Goal: Transaction & Acquisition: Purchase product/service

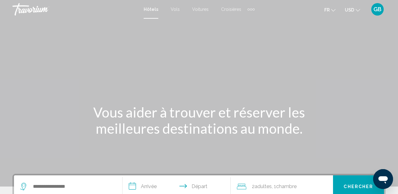
scroll to position [125, 0]
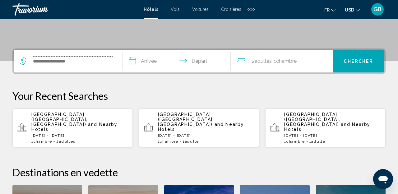
click at [83, 64] on input "Search widget" at bounding box center [72, 61] width 81 height 9
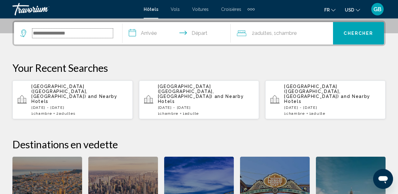
scroll to position [154, 0]
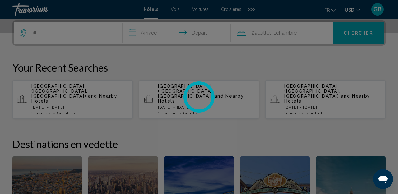
type input "*"
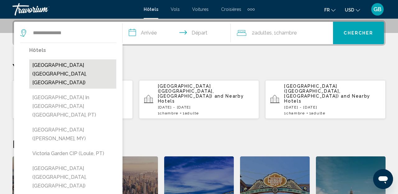
click at [80, 66] on button "[GEOGRAPHIC_DATA] ([GEOGRAPHIC_DATA], [GEOGRAPHIC_DATA])" at bounding box center [72, 73] width 87 height 29
type input "**********"
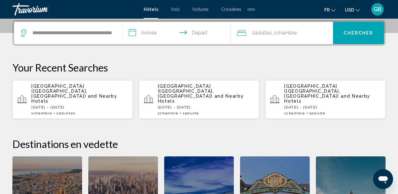
click at [138, 36] on input "**********" at bounding box center [178, 34] width 111 height 24
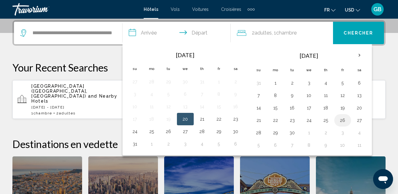
click at [345, 121] on button "26" at bounding box center [343, 120] width 10 height 9
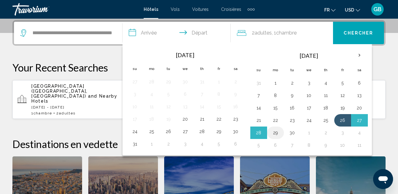
click at [279, 133] on button "29" at bounding box center [276, 132] width 10 height 9
type input "**********"
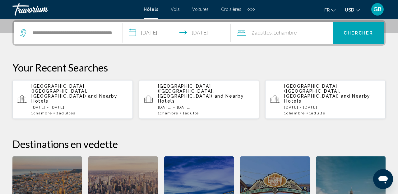
click at [286, 34] on span "Chambre" at bounding box center [286, 33] width 21 height 6
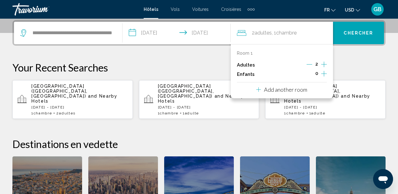
click at [308, 67] on icon "Decrement adults" at bounding box center [310, 65] width 6 height 6
click at [351, 39] on button "Chercher" at bounding box center [358, 33] width 51 height 22
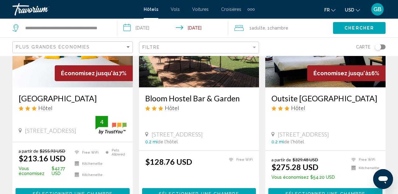
scroll to position [92, 0]
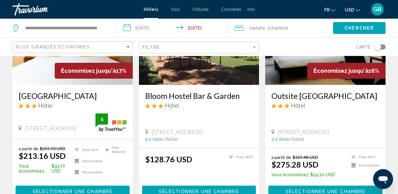
click at [351, 7] on span "USD" at bounding box center [349, 9] width 9 height 5
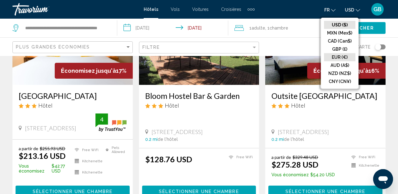
click at [340, 57] on button "EUR (€)" at bounding box center [339, 57] width 31 height 8
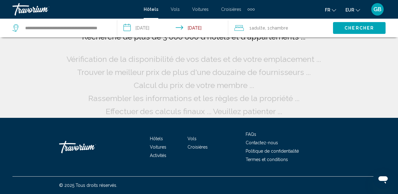
scroll to position [10, 0]
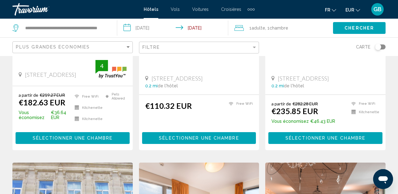
scroll to position [147, 0]
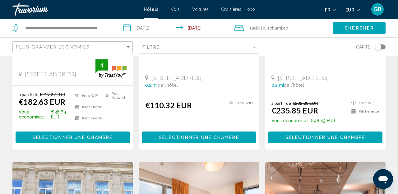
click at [89, 140] on span "Sélectionner une chambre" at bounding box center [73, 137] width 80 height 5
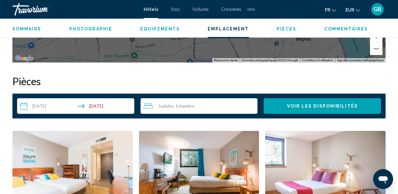
scroll to position [860, 0]
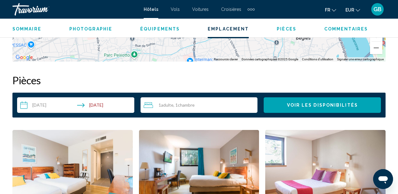
click at [105, 103] on input "**********" at bounding box center [77, 105] width 120 height 17
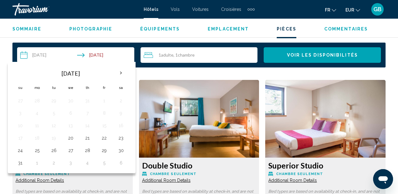
scroll to position [908, 0]
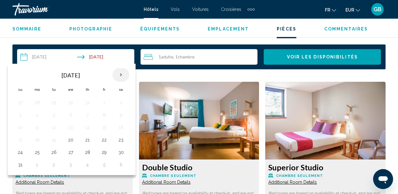
click at [122, 76] on th "Next month" at bounding box center [121, 75] width 17 height 14
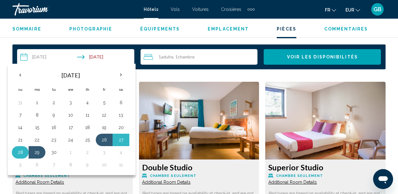
click at [25, 156] on td "28" at bounding box center [20, 152] width 17 height 12
click at [22, 156] on button "28" at bounding box center [20, 152] width 10 height 9
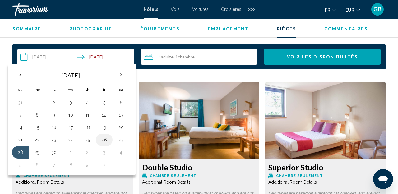
click at [103, 140] on button "26" at bounding box center [104, 140] width 10 height 9
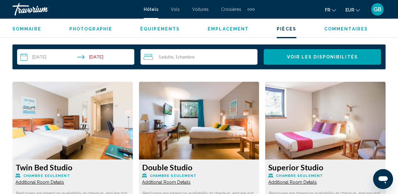
click at [105, 59] on input "**********" at bounding box center [77, 57] width 120 height 17
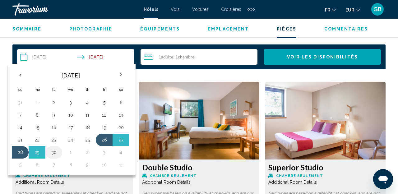
click at [54, 154] on button "30" at bounding box center [54, 152] width 10 height 9
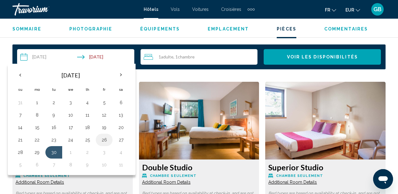
click at [103, 140] on button "26" at bounding box center [104, 140] width 10 height 9
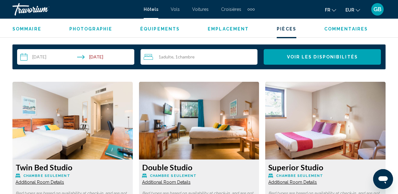
click at [102, 56] on input "**********" at bounding box center [77, 57] width 120 height 17
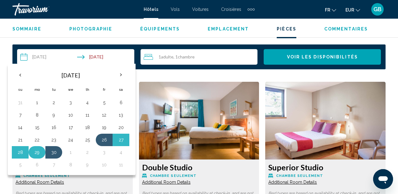
click at [38, 156] on button "29" at bounding box center [37, 152] width 10 height 9
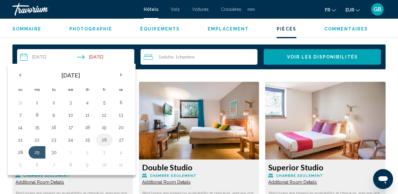
click at [101, 143] on button "26" at bounding box center [104, 140] width 10 height 9
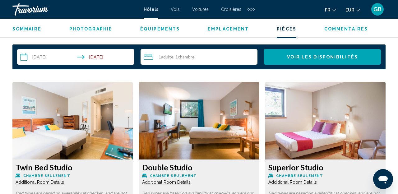
click at [292, 62] on button "Voir les disponibilités" at bounding box center [322, 57] width 117 height 16
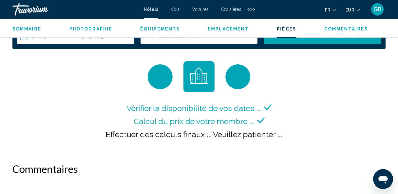
scroll to position [921, 0]
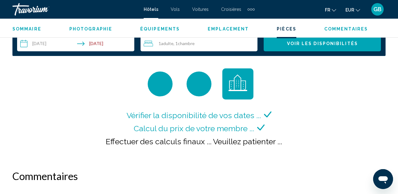
click at [308, 48] on button "Voir les disponibilités" at bounding box center [322, 44] width 117 height 16
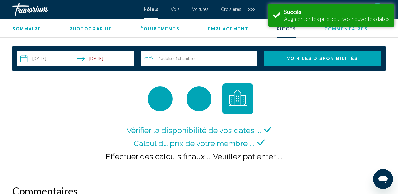
scroll to position [910, 0]
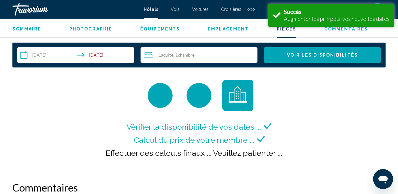
click at [102, 57] on input "**********" at bounding box center [77, 55] width 120 height 17
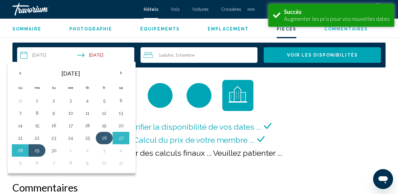
click at [106, 137] on button "26" at bounding box center [104, 138] width 10 height 9
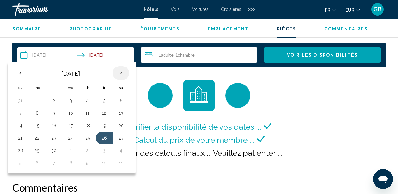
click at [124, 70] on th "Next month" at bounding box center [121, 73] width 17 height 14
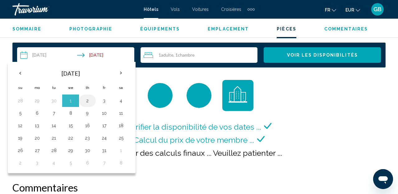
click at [91, 101] on button "2" at bounding box center [87, 100] width 10 height 9
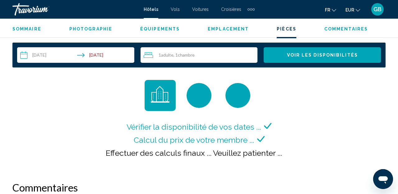
click at [101, 56] on input "**********" at bounding box center [77, 55] width 120 height 17
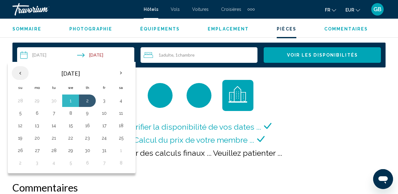
click at [25, 72] on th "Previous month" at bounding box center [20, 73] width 17 height 14
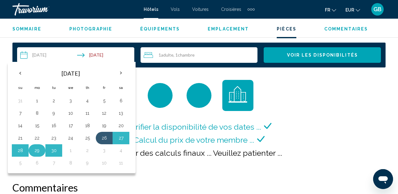
click at [37, 151] on button "29" at bounding box center [37, 150] width 10 height 9
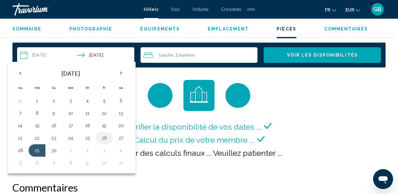
click at [105, 138] on button "26" at bounding box center [104, 138] width 10 height 9
type input "**********"
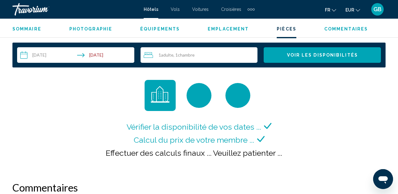
click at [188, 51] on div "1 Adulte Adultes , 1 Chambre pièces" at bounding box center [201, 54] width 114 height 7
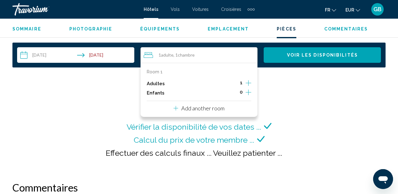
click at [247, 83] on icon "Increment adults" at bounding box center [249, 83] width 6 height 6
click at [304, 56] on span "Voir les disponibilités" at bounding box center [322, 55] width 71 height 5
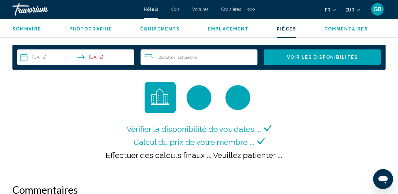
scroll to position [908, 0]
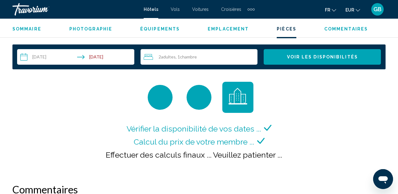
click at [289, 64] on button "Voir les disponibilités" at bounding box center [322, 57] width 117 height 16
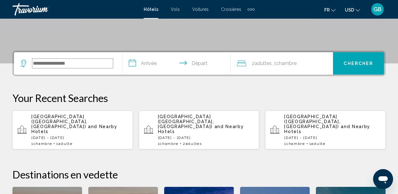
click at [75, 63] on input "Search widget" at bounding box center [72, 63] width 81 height 9
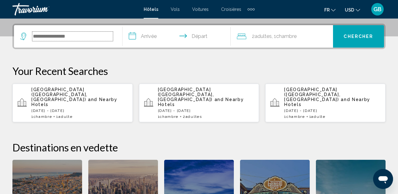
scroll to position [154, 0]
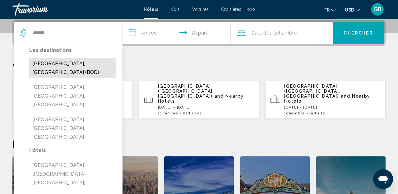
click at [72, 67] on button "[GEOGRAPHIC_DATA], [GEOGRAPHIC_DATA] (BOD)" at bounding box center [72, 68] width 87 height 21
type input "**********"
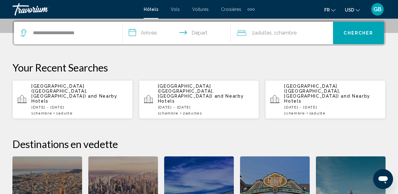
click at [156, 37] on input "**********" at bounding box center [178, 34] width 111 height 24
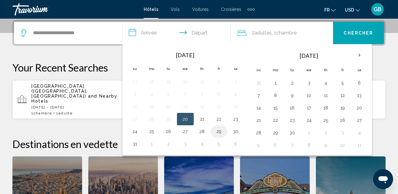
click at [221, 135] on button "29" at bounding box center [219, 131] width 10 height 9
click at [224, 132] on button "29" at bounding box center [219, 131] width 10 height 9
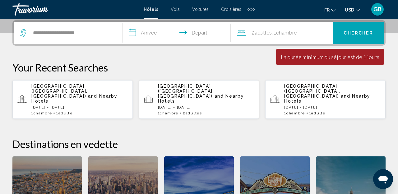
click at [157, 31] on input "**********" at bounding box center [178, 34] width 111 height 24
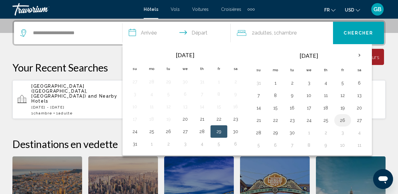
click at [344, 120] on button "26" at bounding box center [343, 120] width 10 height 9
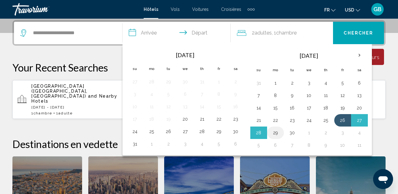
click at [274, 133] on button "29" at bounding box center [276, 132] width 10 height 9
type input "**********"
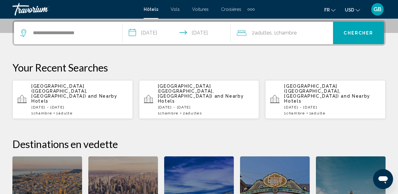
click at [351, 37] on button "Chercher" at bounding box center [358, 33] width 51 height 22
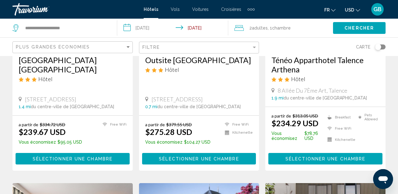
scroll to position [59, 0]
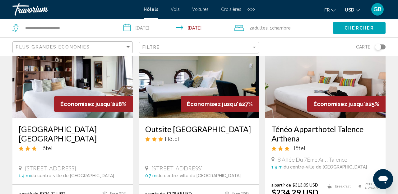
click at [351, 12] on span "USD" at bounding box center [349, 9] width 9 height 5
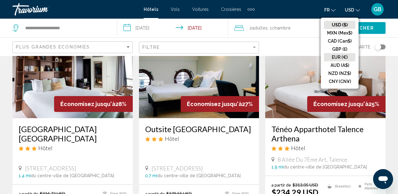
click at [342, 57] on button "EUR (€)" at bounding box center [339, 57] width 31 height 8
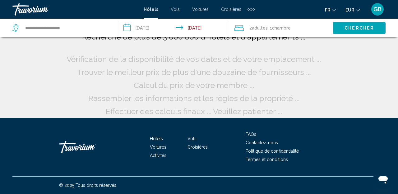
scroll to position [0, 0]
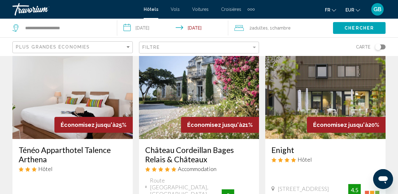
scroll to position [277, 0]
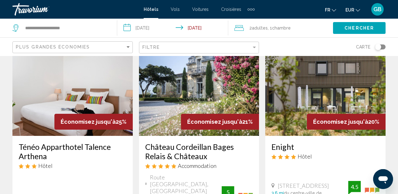
click at [378, 49] on div "Toggle map" at bounding box center [378, 47] width 6 height 6
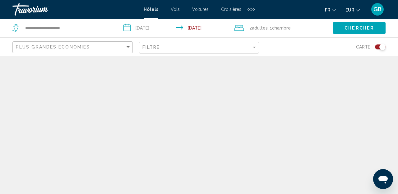
scroll to position [0, 0]
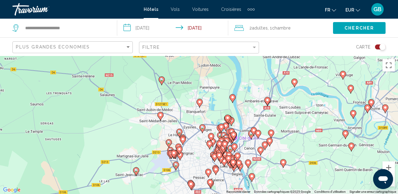
drag, startPoint x: 219, startPoint y: 155, endPoint x: 189, endPoint y: 110, distance: 53.7
click at [189, 110] on div "Pour activer le glissement avec le clavier, appuyez sur Alt+Entrée. Une fois ce…" at bounding box center [199, 125] width 398 height 138
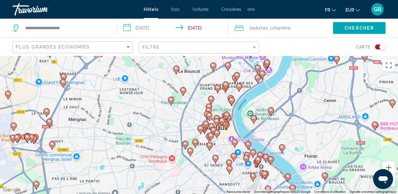
drag, startPoint x: 219, startPoint y: 137, endPoint x: 189, endPoint y: 120, distance: 34.3
click at [189, 120] on div "Pour activer le glissement avec le clavier, appuyez sur Alt+Entrée. Une fois ce…" at bounding box center [199, 125] width 398 height 138
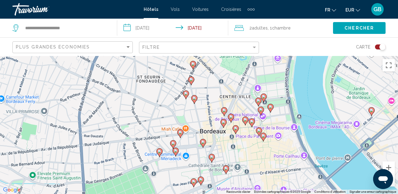
drag, startPoint x: 255, startPoint y: 133, endPoint x: 176, endPoint y: 114, distance: 81.0
click at [176, 114] on div "Pour activer le glissement avec le clavier, appuyez sur Alt+Entrée. Une fois ce…" at bounding box center [199, 125] width 398 height 138
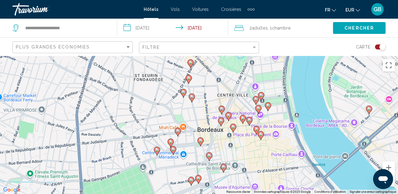
click at [222, 109] on image "Main content" at bounding box center [222, 109] width 4 height 4
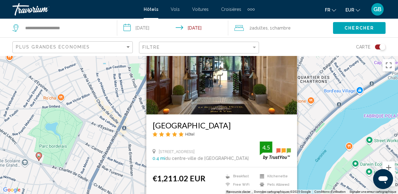
click at [134, 161] on div "Pour activer le glissement avec le clavier, appuyez sur Alt+Entrée. Une fois ce…" at bounding box center [199, 125] width 398 height 138
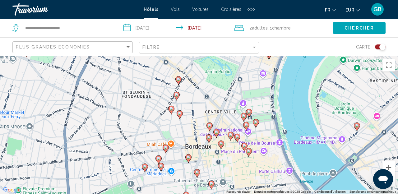
drag, startPoint x: 160, startPoint y: 161, endPoint x: 150, endPoint y: 68, distance: 93.6
click at [150, 67] on div "Pour activer le glissement avec le clavier, appuyez sur Alt+Entrée. Une fois ce…" at bounding box center [199, 125] width 398 height 138
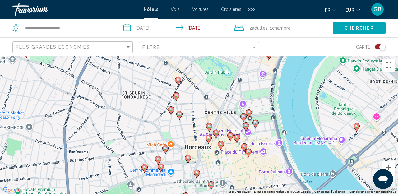
click at [216, 133] on image "Main content" at bounding box center [216, 133] width 4 height 4
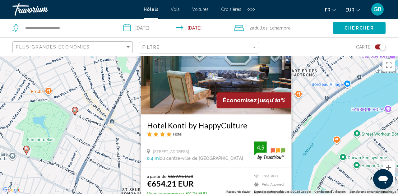
click at [127, 176] on div "Pour activer le glissement avec le clavier, appuyez sur Alt+Entrée. Une fois ce…" at bounding box center [199, 125] width 398 height 138
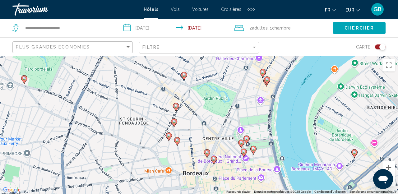
drag, startPoint x: 220, startPoint y: 171, endPoint x: 217, endPoint y: 122, distance: 49.2
click at [217, 100] on div "Pour activer le glissement avec le clavier, appuyez sur Alt+Entrée. Une fois ce…" at bounding box center [199, 125] width 398 height 138
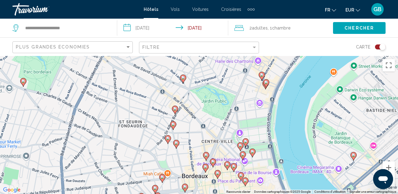
click at [213, 166] on icon "Main content" at bounding box center [213, 163] width 6 height 8
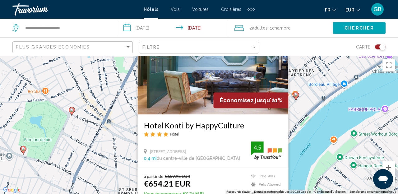
click at [127, 153] on div "Pour activer le glissement avec le clavier, appuyez sur Alt+Entrée. Une fois ce…" at bounding box center [199, 125] width 398 height 138
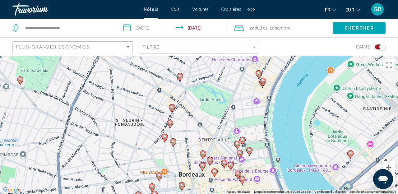
drag, startPoint x: 201, startPoint y: 155, endPoint x: 200, endPoint y: 102, distance: 52.3
click at [200, 102] on div "Pour activer le glissement avec le clavier, appuyez sur Alt+Entrée. Une fois ce…" at bounding box center [199, 125] width 398 height 138
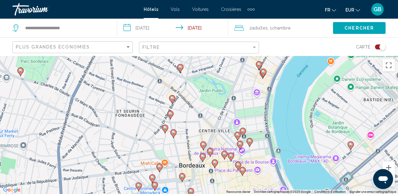
click at [203, 160] on icon "Main content" at bounding box center [203, 158] width 6 height 8
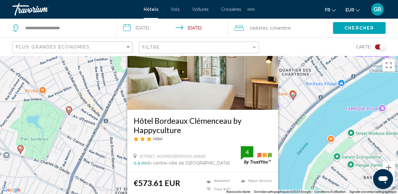
click at [120, 175] on div "Pour activer le glissement avec le clavier, appuyez sur Alt+Entrée. Une fois ce…" at bounding box center [199, 125] width 398 height 138
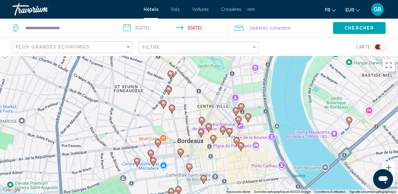
drag, startPoint x: 205, startPoint y: 176, endPoint x: 203, endPoint y: 73, distance: 103.0
click at [203, 73] on div "Pour activer le glissement avec le clavier, appuyez sur Alt+Entrée. Une fois ce…" at bounding box center [199, 125] width 398 height 138
click at [173, 108] on image "Main content" at bounding box center [172, 108] width 4 height 4
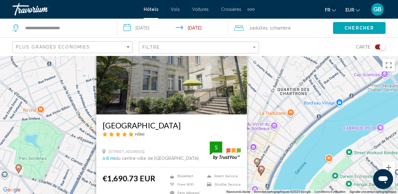
click at [85, 167] on div "Pour activer le glissement avec le clavier, appuyez sur Alt+Entrée. Une fois ce…" at bounding box center [199, 125] width 398 height 138
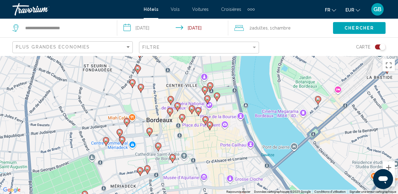
drag, startPoint x: 188, startPoint y: 172, endPoint x: 156, endPoint y: 28, distance: 147.6
click at [156, 56] on div "Pour activer le glissement avec le clavier, appuyez sur Alt+Entrée. Une fois ce…" at bounding box center [199, 125] width 398 height 138
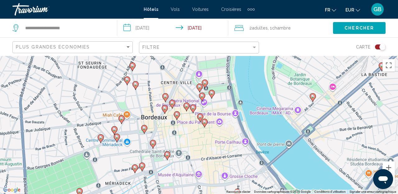
click at [193, 109] on image "Main content" at bounding box center [193, 108] width 4 height 4
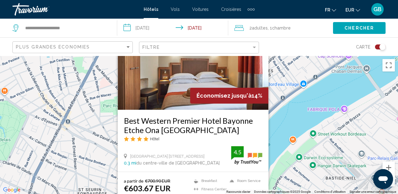
click at [105, 161] on div "Pour activer le glissement avec le clavier, appuyez sur Alt+Entrée. Une fois ce…" at bounding box center [199, 125] width 398 height 138
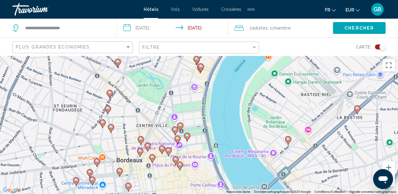
drag, startPoint x: 153, startPoint y: 162, endPoint x: 126, endPoint y: 69, distance: 96.8
click at [126, 69] on div "Pour activer le glissement avec le clavier, appuyez sur Alt+Entrée. Une fois ce…" at bounding box center [199, 125] width 398 height 138
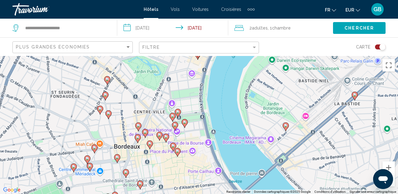
click at [171, 119] on icon "Main content" at bounding box center [173, 117] width 6 height 9
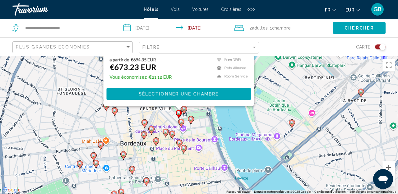
drag, startPoint x: 92, startPoint y: 168, endPoint x: 99, endPoint y: 49, distance: 118.7
click at [99, 56] on div "Pour activer le glissement avec le clavier, appuyez sur Alt+Entrée. Une fois ce…" at bounding box center [199, 125] width 398 height 138
click at [180, 122] on image "Main content" at bounding box center [181, 122] width 4 height 4
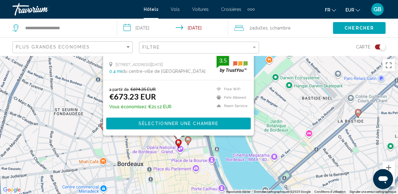
drag, startPoint x: 89, startPoint y: 171, endPoint x: 85, endPoint y: 77, distance: 93.7
click at [85, 77] on div "Pour activer le glissement avec le clavier, appuyez sur Alt+Entrée. Une fois ce…" at bounding box center [199, 125] width 398 height 138
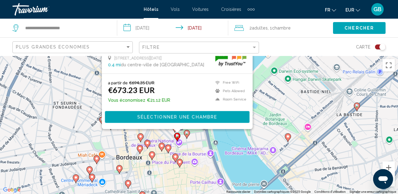
click at [189, 135] on icon "Main content" at bounding box center [187, 134] width 6 height 8
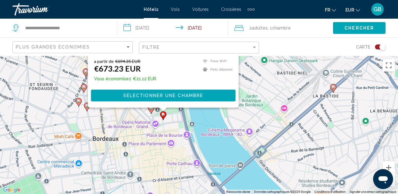
drag, startPoint x: 92, startPoint y: 160, endPoint x: 71, endPoint y: 48, distance: 114.3
click at [69, 56] on div "Pour activer le glissement avec le clavier, appuyez sur Alt+Entrée. Une fois ce…" at bounding box center [199, 125] width 398 height 138
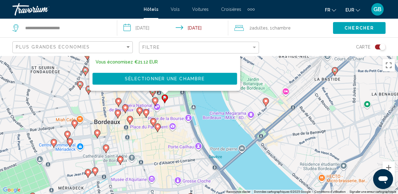
drag, startPoint x: 147, startPoint y: 145, endPoint x: 149, endPoint y: 134, distance: 10.7
click at [149, 134] on div "Pour activer le glissement avec le clavier, appuyez sur Alt+Entrée. Une fois ce…" at bounding box center [199, 125] width 398 height 138
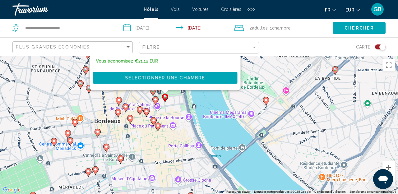
click at [160, 129] on gmp-advanced-marker "Main content" at bounding box center [158, 126] width 6 height 9
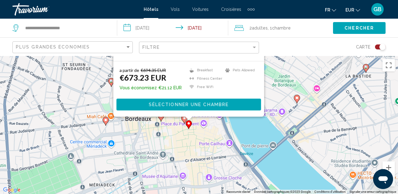
drag, startPoint x: 75, startPoint y: 181, endPoint x: 106, endPoint y: 73, distance: 112.2
click at [106, 73] on div "Pour activer le glissement avec le clavier, appuyez sur Alt+Entrée. Une fois ce…" at bounding box center [199, 125] width 398 height 138
click at [161, 119] on icon "Main content" at bounding box center [161, 117] width 6 height 8
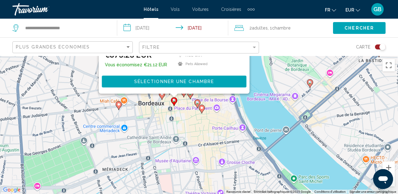
drag, startPoint x: 71, startPoint y: 175, endPoint x: 84, endPoint y: 46, distance: 129.7
click at [84, 56] on div "Pour activer le glissement avec le clavier, appuyez sur Alt+Entrée. Une fois ce…" at bounding box center [199, 125] width 398 height 138
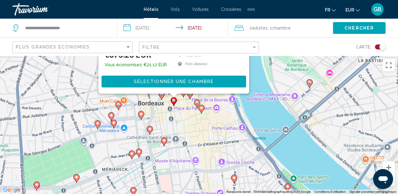
click at [117, 106] on image "Main content" at bounding box center [119, 105] width 4 height 4
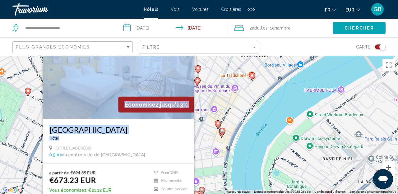
drag, startPoint x: 184, startPoint y: 144, endPoint x: 176, endPoint y: 67, distance: 77.5
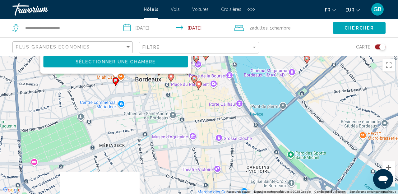
drag, startPoint x: 200, startPoint y: 145, endPoint x: 197, endPoint y: -2, distance: 146.5
click at [197, 56] on div "Pour activer le glissement avec le clavier, appuyez sur Alt+Entrée. Une fois ce…" at bounding box center [199, 125] width 398 height 138
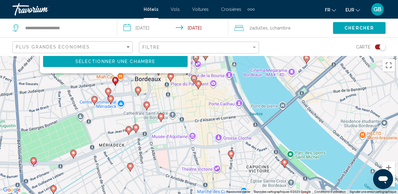
click at [113, 101] on icon "Main content" at bounding box center [111, 100] width 6 height 8
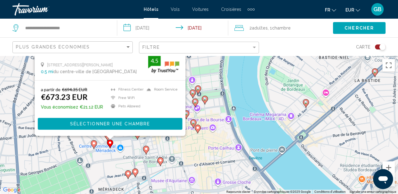
drag, startPoint x: 220, startPoint y: 123, endPoint x: 221, endPoint y: 24, distance: 99.5
click at [221, 56] on div "Pour activer le glissement avec le clavier, appuyez sur Alt+Entrée. Une fois ce…" at bounding box center [199, 125] width 398 height 138
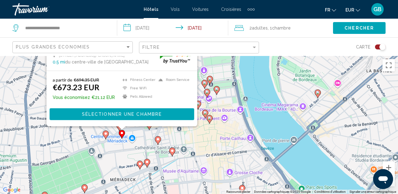
drag, startPoint x: 196, startPoint y: 119, endPoint x: 207, endPoint y: 143, distance: 25.9
click at [207, 143] on div "Pour activer le glissement avec le clavier, appuyez sur Alt+Entrée. Une fois ce…" at bounding box center [199, 125] width 398 height 138
click at [156, 142] on gmp-advanced-marker "Main content" at bounding box center [158, 140] width 6 height 9
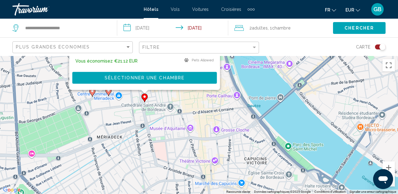
drag, startPoint x: 252, startPoint y: 159, endPoint x: 239, endPoint y: 25, distance: 134.4
click at [239, 56] on div "Pour activer le glissement avec le clavier, appuyez sur Alt+Entrée. Une fois ce…" at bounding box center [199, 125] width 398 height 138
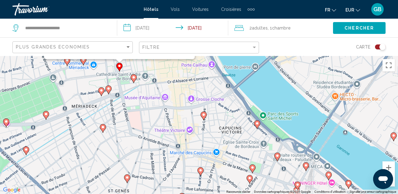
drag, startPoint x: 227, startPoint y: 161, endPoint x: 200, endPoint y: 128, distance: 43.1
click at [200, 128] on div "Pour activer le glissement avec le clavier, appuyez sur Alt+Entrée. Une fois ce…" at bounding box center [199, 125] width 398 height 138
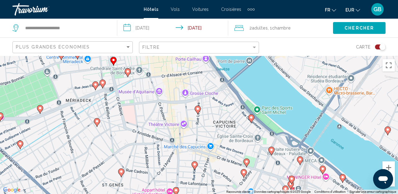
click at [199, 110] on image "Main content" at bounding box center [198, 109] width 4 height 4
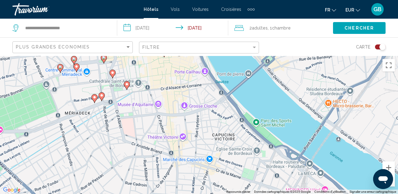
drag, startPoint x: 108, startPoint y: 166, endPoint x: 106, endPoint y: 55, distance: 111.1
click at [106, 55] on gmp-advanced-marker "Main content" at bounding box center [104, 58] width 6 height 9
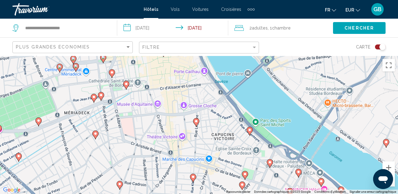
click at [249, 131] on image "Main content" at bounding box center [250, 130] width 4 height 4
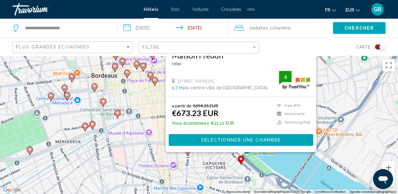
drag, startPoint x: 155, startPoint y: 144, endPoint x: 143, endPoint y: 40, distance: 105.2
click at [143, 56] on div "Pour activer le glissement avec le clavier, appuyez sur Alt+Entrée. Une fois ce…" at bounding box center [199, 125] width 398 height 138
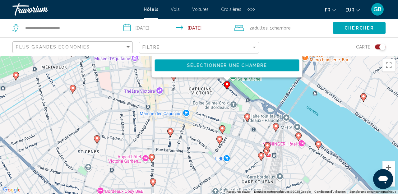
drag, startPoint x: 222, startPoint y: 157, endPoint x: 209, endPoint y: 120, distance: 39.3
click at [209, 120] on div "Pour activer le glissement avec le clavier, appuyez sur Alt+Entrée. Une fois ce…" at bounding box center [199, 125] width 398 height 138
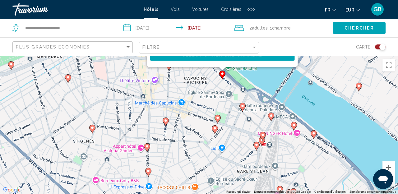
click at [243, 109] on icon "Main content" at bounding box center [243, 107] width 6 height 8
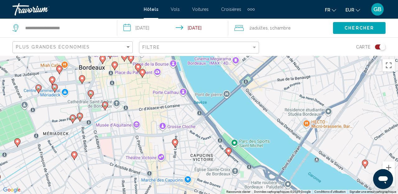
drag, startPoint x: 154, startPoint y: 140, endPoint x: 184, endPoint y: 47, distance: 97.8
click at [184, 56] on div "Pour activer le glissement avec le clavier, appuyez sur Alt+Entrée. Une fois ce…" at bounding box center [199, 125] width 398 height 138
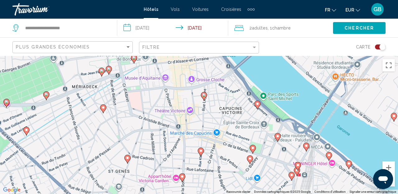
click at [203, 150] on icon "Main content" at bounding box center [201, 152] width 6 height 8
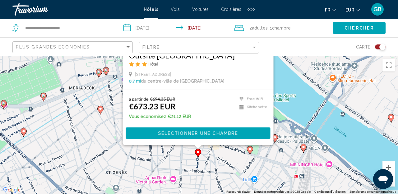
drag, startPoint x: 105, startPoint y: 161, endPoint x: 97, endPoint y: 73, distance: 88.7
click at [97, 73] on div "Pour activer le glissement avec le clavier, appuyez sur Alt+Entrée. Une fois ce…" at bounding box center [199, 125] width 398 height 138
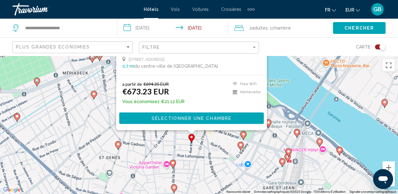
click at [244, 138] on icon "Main content" at bounding box center [244, 136] width 6 height 8
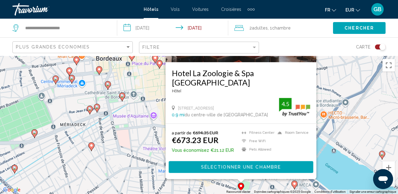
drag, startPoint x: 142, startPoint y: 153, endPoint x: 138, endPoint y: 69, distance: 84.1
click at [138, 69] on div "Pour activer le glissement avec le clavier, appuyez sur Alt+Entrée. Une fois ce…" at bounding box center [199, 125] width 398 height 138
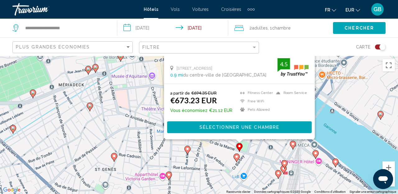
click at [238, 161] on gmp-advanced-marker "Main content" at bounding box center [237, 157] width 6 height 9
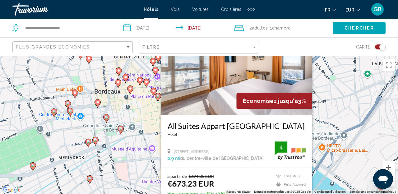
click at [385, 49] on button "Toggle map" at bounding box center [377, 47] width 15 height 6
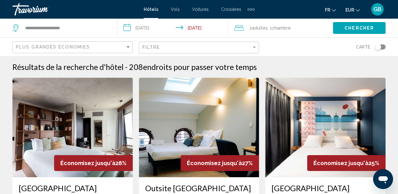
click at [109, 50] on div "Plus grandes économies" at bounding box center [73, 48] width 115 height 12
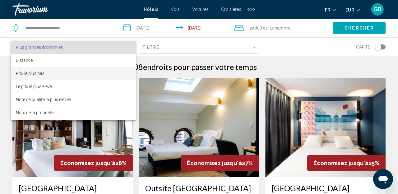
click at [71, 71] on span "Prix le plus bas" at bounding box center [73, 73] width 115 height 13
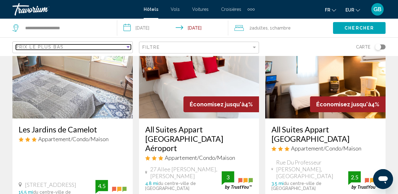
scroll to position [59, 0]
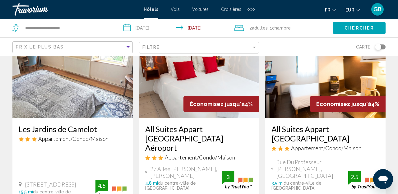
click at [378, 49] on div "Toggle map" at bounding box center [378, 47] width 6 height 6
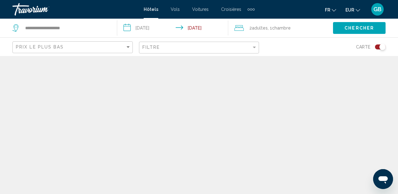
scroll to position [0, 0]
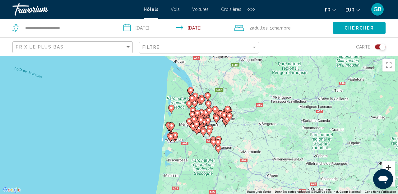
click at [389, 165] on button "Zoom avant" at bounding box center [389, 167] width 12 height 12
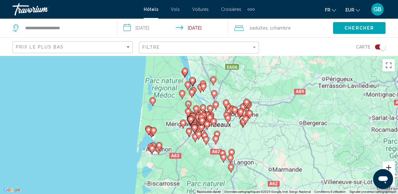
click at [389, 165] on button "Zoom avant" at bounding box center [389, 167] width 12 height 12
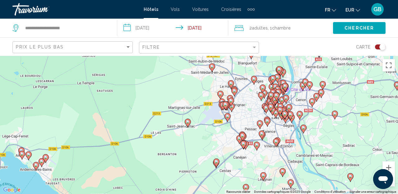
drag, startPoint x: 221, startPoint y: 134, endPoint x: 287, endPoint y: 118, distance: 68.1
click at [287, 118] on gmp-advanced-marker "Main content" at bounding box center [285, 114] width 6 height 9
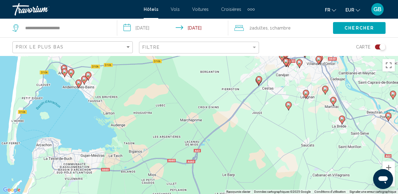
drag, startPoint x: 212, startPoint y: 140, endPoint x: 256, endPoint y: 61, distance: 90.8
click at [256, 61] on div "Pour activer le glissement avec le clavier, appuyez sur Alt+Entrée. Une fois ce…" at bounding box center [199, 125] width 398 height 138
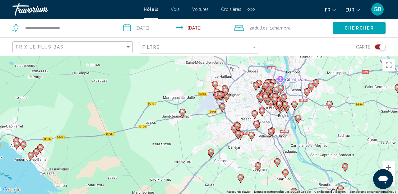
drag, startPoint x: 254, startPoint y: 105, endPoint x: 202, endPoint y: 185, distance: 95.2
click at [202, 185] on div "Pour activer le glissement avec le clavier, appuyez sur Alt+Entrée. Une fois ce…" at bounding box center [199, 125] width 398 height 138
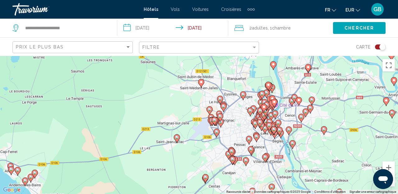
drag, startPoint x: 222, startPoint y: 140, endPoint x: 219, endPoint y: 164, distance: 23.8
click at [219, 164] on div "Pour activer le glissement avec le clavier, appuyez sur Alt+Entrée. Une fois ce…" at bounding box center [199, 125] width 398 height 138
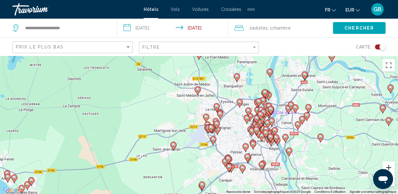
click at [392, 166] on button "Zoom avant" at bounding box center [389, 167] width 12 height 12
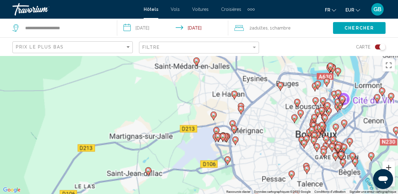
click at [392, 166] on button "Zoom avant" at bounding box center [389, 167] width 12 height 12
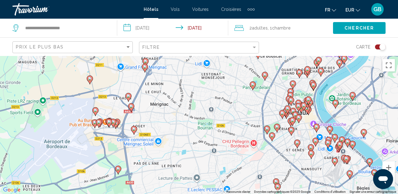
drag, startPoint x: 286, startPoint y: 159, endPoint x: 147, endPoint y: 128, distance: 142.5
click at [147, 128] on div "Pour activer le glissement avec le clavier, appuyez sur Alt+Entrée. Une fois ce…" at bounding box center [199, 125] width 398 height 138
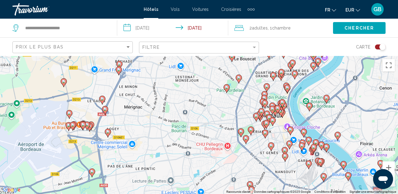
drag, startPoint x: 216, startPoint y: 127, endPoint x: 189, endPoint y: 130, distance: 26.9
click at [189, 130] on div "Pour activer le glissement avec le clavier, appuyez sur Alt+Entrée. Une fois ce…" at bounding box center [199, 125] width 398 height 138
click at [109, 133] on image "Main content" at bounding box center [108, 132] width 4 height 4
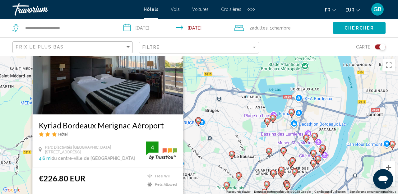
click at [201, 179] on div "Pour activer le glissement avec le clavier, appuyez sur Alt+Entrée. Une fois ce…" at bounding box center [199, 125] width 398 height 138
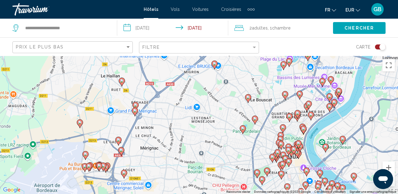
drag, startPoint x: 150, startPoint y: 174, endPoint x: 166, endPoint y: 115, distance: 60.7
click at [166, 115] on div "Pour activer le glissement avec le clavier, appuyez sur Alt+Entrée. Une fois ce…" at bounding box center [199, 125] width 398 height 138
click at [125, 174] on image "Main content" at bounding box center [124, 173] width 4 height 4
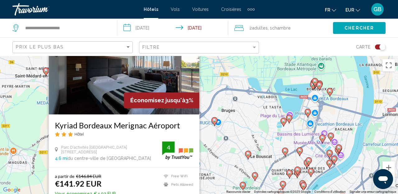
click at [218, 156] on div "Pour activer le glissement avec le clavier, appuyez sur Alt+Entrée. Une fois ce…" at bounding box center [199, 125] width 398 height 138
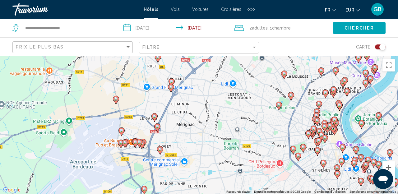
drag, startPoint x: 179, startPoint y: 166, endPoint x: 215, endPoint y: 86, distance: 88.3
click at [215, 84] on div "Pour activer le glissement avec le clavier, appuyez sur Alt+Entrée. Une fois ce…" at bounding box center [199, 125] width 398 height 138
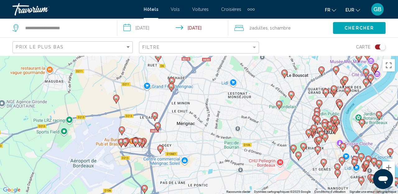
click at [158, 128] on icon "Main content" at bounding box center [158, 127] width 6 height 8
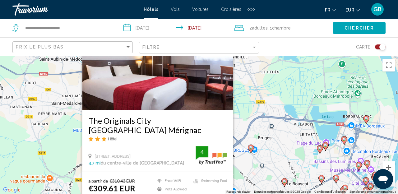
click at [253, 176] on div "Pour activer le glissement avec le clavier, appuyez sur Alt+Entrée. Une fois ce…" at bounding box center [199, 125] width 398 height 138
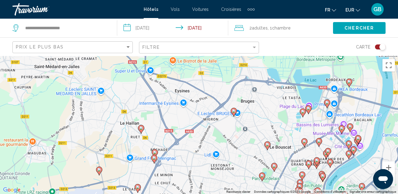
drag, startPoint x: 242, startPoint y: 177, endPoint x: 215, endPoint y: 113, distance: 70.0
click at [215, 113] on div "Pour activer le glissement avec le clavier, appuyez sur Alt+Entrée. Une fois ce…" at bounding box center [199, 125] width 398 height 138
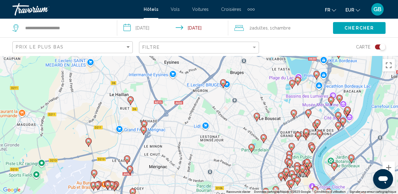
click at [128, 158] on image "Main content" at bounding box center [127, 159] width 4 height 4
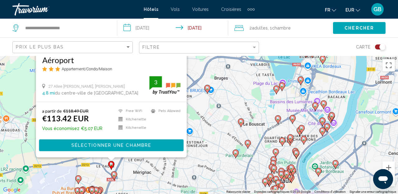
drag, startPoint x: 213, startPoint y: 149, endPoint x: 202, endPoint y: 75, distance: 74.6
click at [202, 75] on div "Pour activer le glissement avec le clavier, appuyez sur Alt+Entrée. Une fois ce…" at bounding box center [199, 125] width 398 height 138
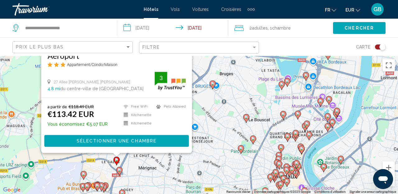
click at [175, 160] on div "Pour activer le glissement avec le clavier, appuyez sur Alt+Entrée. Une fois ce…" at bounding box center [199, 125] width 398 height 138
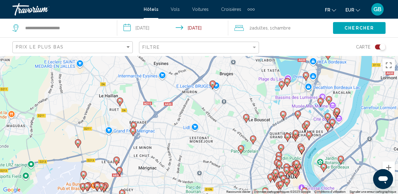
click at [134, 132] on image "Main content" at bounding box center [133, 131] width 4 height 4
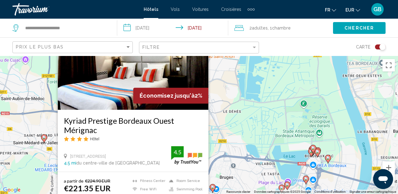
click at [238, 180] on div "Pour activer le glissement avec le clavier, appuyez sur Alt+Entrée. Une fois ce…" at bounding box center [199, 125] width 398 height 138
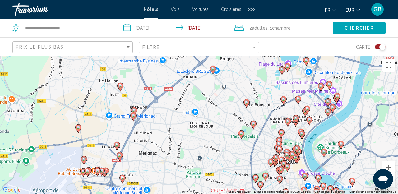
drag, startPoint x: 238, startPoint y: 180, endPoint x: 238, endPoint y: 58, distance: 121.6
click at [238, 58] on div "Pour activer le glissement avec le clavier, appuyez sur Alt+Entrée. Une fois ce…" at bounding box center [199, 125] width 398 height 138
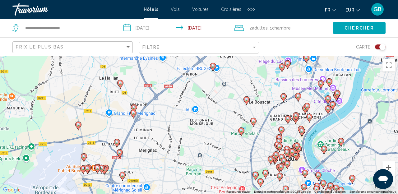
click at [124, 174] on image "Main content" at bounding box center [123, 175] width 4 height 4
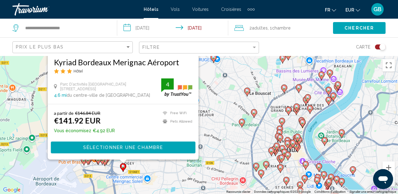
drag, startPoint x: 217, startPoint y: 166, endPoint x: 221, endPoint y: 83, distance: 82.8
click at [221, 82] on div "Pour activer le glissement avec le clavier, appuyez sur Alt+Entrée. Une fois ce…" at bounding box center [199, 125] width 398 height 138
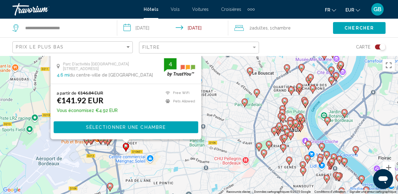
click at [221, 127] on div "Pour activer le glissement avec le clavier, appuyez sur Alt+Entrée. Une fois ce…" at bounding box center [199, 125] width 398 height 138
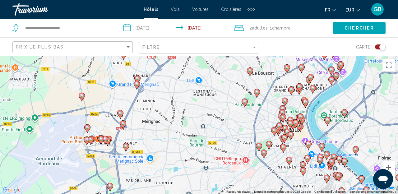
click at [136, 76] on icon "Main content" at bounding box center [138, 80] width 6 height 8
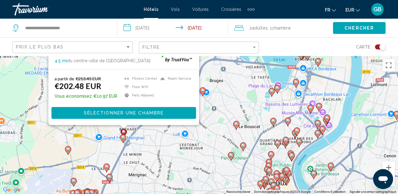
drag, startPoint x: 227, startPoint y: 159, endPoint x: 214, endPoint y: 59, distance: 100.7
click at [214, 59] on div "Pour activer le glissement avec le clavier, appuyez sur Alt+Entrée. Une fois ce…" at bounding box center [199, 125] width 398 height 138
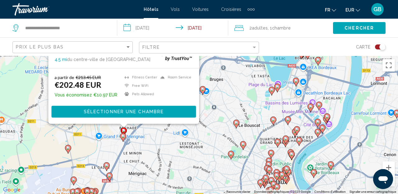
click at [196, 174] on div "Pour activer le glissement avec le clavier, appuyez sur Alt+Entrée. Une fois ce…" at bounding box center [199, 125] width 398 height 138
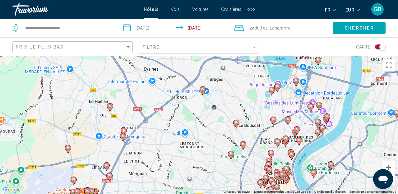
click at [231, 155] on image "Main content" at bounding box center [231, 154] width 4 height 4
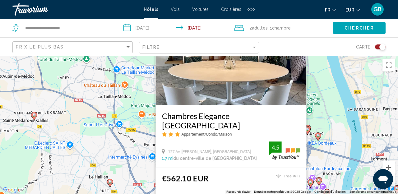
click at [140, 174] on div "Pour activer le glissement avec le clavier, appuyez sur Alt+Entrée. Une fois ce…" at bounding box center [199, 125] width 398 height 138
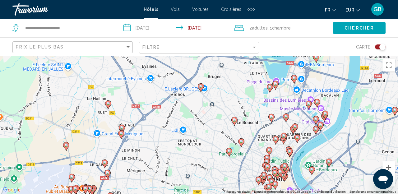
drag, startPoint x: 219, startPoint y: 156, endPoint x: 218, endPoint y: 99, distance: 57.2
click at [218, 99] on div "Pour activer le glissement avec le clavier, appuyez sur Alt+Entrée. Une fois ce…" at bounding box center [199, 125] width 398 height 138
click at [240, 141] on image "Main content" at bounding box center [242, 142] width 4 height 4
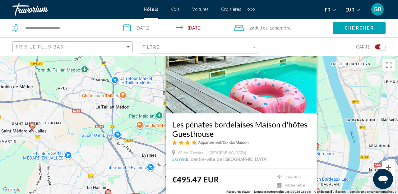
click at [143, 182] on div "Pour activer le glissement avec le clavier, appuyez sur Alt+Entrée. Une fois ce…" at bounding box center [199, 125] width 398 height 138
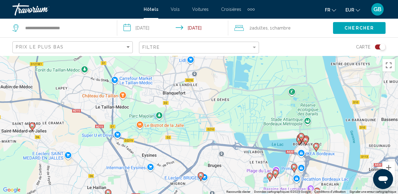
click at [200, 177] on image "Main content" at bounding box center [201, 176] width 4 height 4
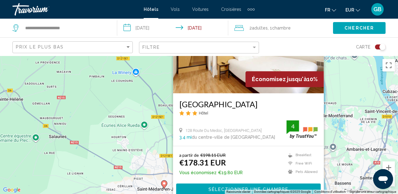
click at [165, 161] on div "Pour activer le glissement avec le clavier, appuyez sur Alt+Entrée. Une fois ce…" at bounding box center [199, 125] width 398 height 138
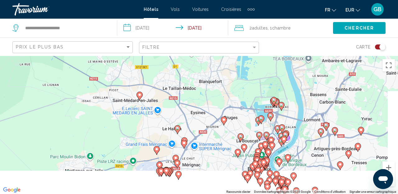
drag, startPoint x: 216, startPoint y: 154, endPoint x: 193, endPoint y: 75, distance: 82.6
click at [192, 70] on div "Pour activer le glissement avec le clavier, appuyez sur Alt+Entrée. Une fois ce…" at bounding box center [199, 125] width 398 height 138
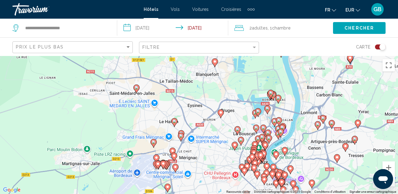
click at [234, 144] on image "Main content" at bounding box center [235, 145] width 4 height 4
click at [388, 165] on button "Zoom avant" at bounding box center [389, 167] width 12 height 12
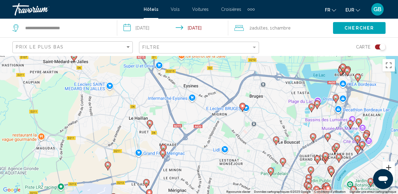
click at [388, 165] on button "Zoom avant" at bounding box center [389, 167] width 12 height 12
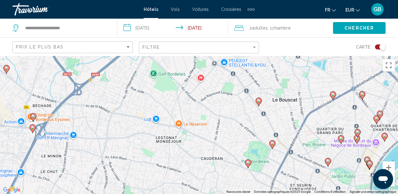
drag, startPoint x: 283, startPoint y: 163, endPoint x: 193, endPoint y: 107, distance: 105.8
click at [187, 102] on div "Pour activer le glissement avec le clavier, appuyez sur Alt+Entrée. Une fois ce…" at bounding box center [199, 125] width 398 height 138
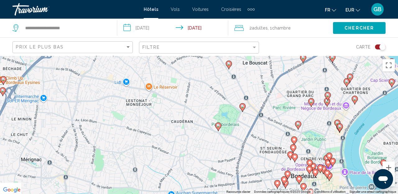
drag, startPoint x: 221, startPoint y: 140, endPoint x: 192, endPoint y: 105, distance: 45.7
click at [191, 104] on div "Pour activer le glissement avec le clavier, appuyez sur Alt+Entrée. Une fois ce…" at bounding box center [199, 125] width 398 height 138
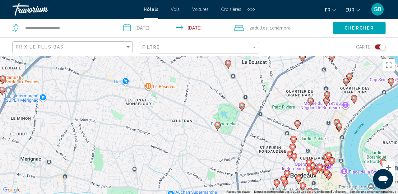
click at [219, 128] on icon "Main content" at bounding box center [218, 126] width 6 height 8
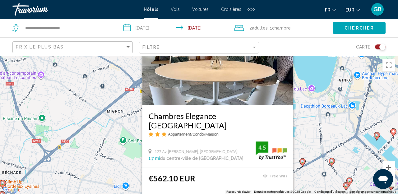
click at [129, 156] on div "Pour activer le glissement avec le clavier, appuyez sur Alt+Entrée. Une fois ce…" at bounding box center [199, 125] width 398 height 138
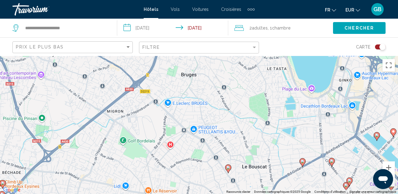
click at [227, 169] on image "Main content" at bounding box center [228, 168] width 4 height 4
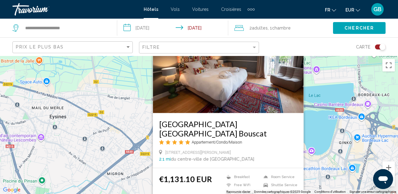
click at [140, 180] on div "Pour activer le glissement avec le clavier, appuyez sur Alt+Entrée. Une fois ce…" at bounding box center [199, 125] width 398 height 138
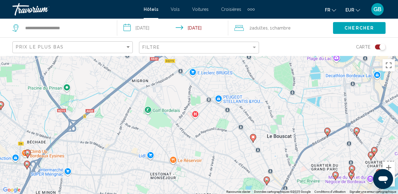
drag, startPoint x: 174, startPoint y: 175, endPoint x: 200, endPoint y: 81, distance: 97.7
click at [200, 81] on div "Pour activer le glissement avec le clavier, appuyez sur Alt+Entrée. Une fois ce…" at bounding box center [199, 125] width 398 height 138
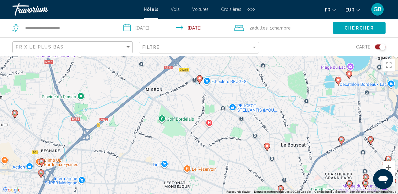
drag, startPoint x: 194, startPoint y: 156, endPoint x: 205, endPoint y: 185, distance: 31.6
click at [205, 185] on div "Pour activer le glissement avec le clavier, appuyez sur Alt+Entrée. Une fois ce…" at bounding box center [199, 125] width 398 height 138
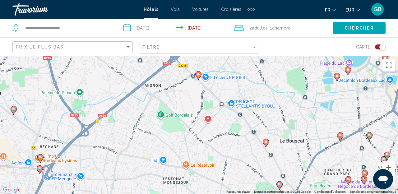
click at [198, 72] on icon "Main content" at bounding box center [199, 76] width 6 height 8
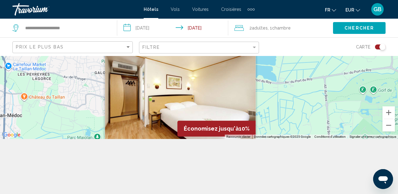
scroll to position [56, 0]
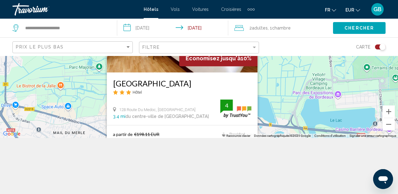
drag, startPoint x: 286, startPoint y: 176, endPoint x: 270, endPoint y: 129, distance: 50.0
click at [270, 129] on div "Pour activer le glissement avec le clavier, appuyez sur Alt+Entrée. Une fois ce…" at bounding box center [199, 69] width 398 height 138
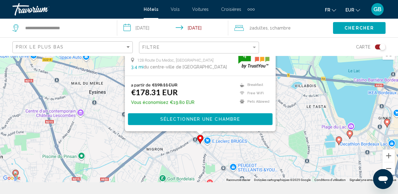
drag, startPoint x: 278, startPoint y: 150, endPoint x: 293, endPoint y: 62, distance: 89.0
click at [296, 52] on div "Pour activer le glissement avec le clavier, appuyez sur Alt+Entrée. Une fois ce…" at bounding box center [199, 113] width 398 height 138
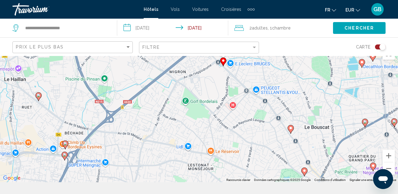
drag, startPoint x: 262, startPoint y: 135, endPoint x: 289, endPoint y: 61, distance: 79.1
click at [289, 61] on div "Pour activer le glissement avec le clavier, appuyez sur Alt+Entrée. Une fois ce…" at bounding box center [199, 113] width 398 height 138
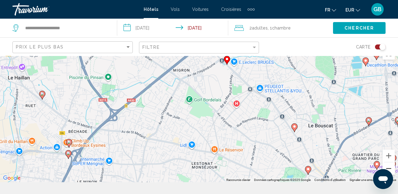
click at [388, 165] on button "Zoom arrière" at bounding box center [389, 168] width 12 height 12
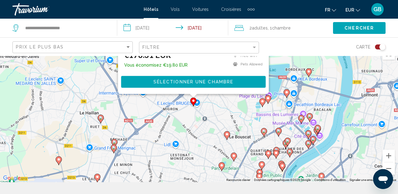
drag, startPoint x: 254, startPoint y: 162, endPoint x: 234, endPoint y: 183, distance: 28.8
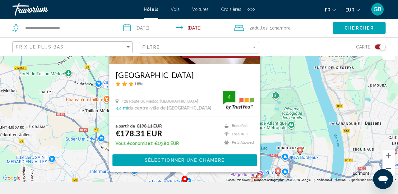
drag, startPoint x: 243, startPoint y: 113, endPoint x: 238, endPoint y: 173, distance: 60.9
click at [238, 173] on div "Pour activer le glissement avec le clavier, appuyez sur Alt+Entrée. Une fois ce…" at bounding box center [199, 113] width 398 height 138
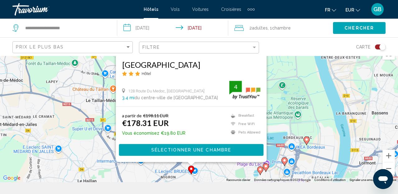
drag, startPoint x: 273, startPoint y: 155, endPoint x: 280, endPoint y: 145, distance: 11.9
click at [280, 145] on div "Pour activer le glissement avec le clavier, appuyez sur Alt+Entrée. Une fois ce…" at bounding box center [199, 113] width 398 height 138
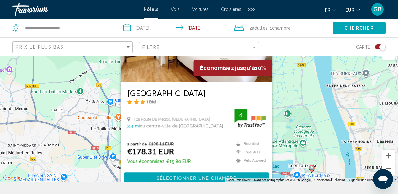
drag, startPoint x: 284, startPoint y: 124, endPoint x: 289, endPoint y: 154, distance: 30.6
click at [289, 154] on div "Pour activer le glissement avec le clavier, appuyez sur Alt+Entrée. Une fois ce…" at bounding box center [199, 113] width 398 height 138
click at [103, 139] on div "Pour activer le glissement avec le clavier, appuyez sur Alt+Entrée. Une fois ce…" at bounding box center [199, 113] width 398 height 138
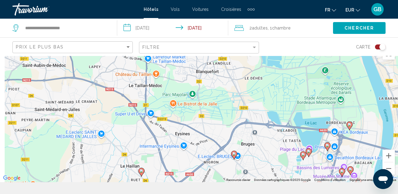
drag, startPoint x: 153, startPoint y: 135, endPoint x: 194, endPoint y: 79, distance: 69.8
click at [194, 79] on div "Pour activer le glissement avec le clavier, appuyez sur Alt+Entrée. Une fois ce…" at bounding box center [199, 113] width 398 height 138
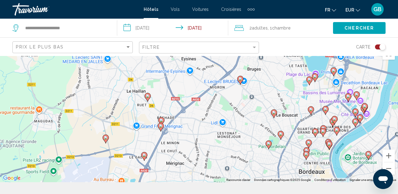
drag, startPoint x: 226, startPoint y: 151, endPoint x: 227, endPoint y: 89, distance: 62.5
click at [227, 89] on div "Pour activer le glissement avec le clavier, appuyez sur Alt+Entrée. Une fois ce…" at bounding box center [199, 113] width 398 height 138
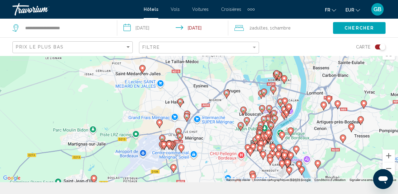
drag, startPoint x: 228, startPoint y: 136, endPoint x: 209, endPoint y: 137, distance: 19.3
click at [209, 137] on div "Pour activer le glissement avec le clavier, appuyez sur Alt+Entrée. Une fois ce…" at bounding box center [199, 113] width 398 height 138
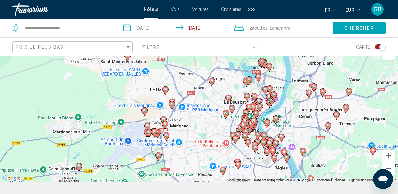
drag, startPoint x: 227, startPoint y: 138, endPoint x: 212, endPoint y: 127, distance: 18.5
click at [212, 127] on div "Pour activer le glissement avec le clavier, appuyez sur Alt+Entrée. Une fois ce…" at bounding box center [199, 113] width 398 height 138
click at [225, 115] on icon "Main content" at bounding box center [226, 114] width 6 height 8
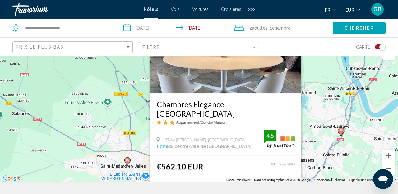
click at [142, 152] on div "Pour activer le glissement avec le clavier, appuyez sur Alt+Entrée. Une fois ce…" at bounding box center [199, 113] width 398 height 138
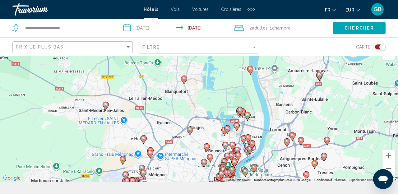
drag, startPoint x: 168, startPoint y: 138, endPoint x: 148, endPoint y: 80, distance: 61.6
click at [148, 80] on div "Pour activer le glissement avec le clavier, appuyez sur Alt+Entrée. Une fois ce…" at bounding box center [199, 113] width 398 height 138
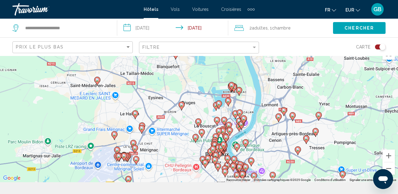
click at [203, 132] on image "Main content" at bounding box center [202, 132] width 4 height 4
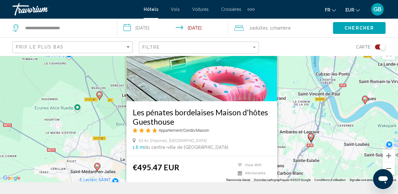
click at [115, 159] on div "Pour activer le glissement avec le clavier, appuyez sur Alt+Entrée. Une fois ce…" at bounding box center [199, 113] width 398 height 138
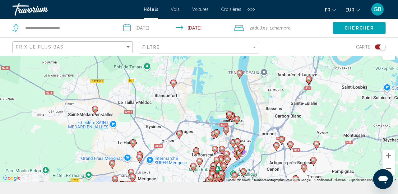
drag, startPoint x: 150, startPoint y: 135, endPoint x: 148, endPoint y: 107, distance: 28.4
click at [148, 107] on div "Pour activer le glissement avec le clavier, appuyez sur Alt+Entrée. Une fois ce…" at bounding box center [199, 113] width 398 height 138
click at [180, 136] on icon "Main content" at bounding box center [180, 135] width 6 height 8
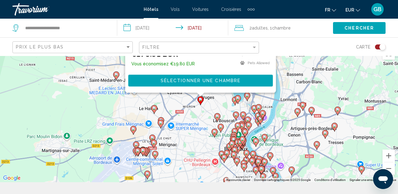
drag, startPoint x: 95, startPoint y: 142, endPoint x: 116, endPoint y: 38, distance: 105.7
click at [116, 44] on div "Pour activer le glissement avec le clavier, appuyez sur Alt+Entrée. Une fois ce…" at bounding box center [199, 113] width 398 height 138
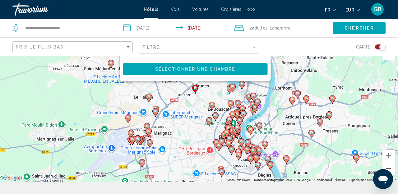
drag, startPoint x: 203, startPoint y: 141, endPoint x: 196, endPoint y: 127, distance: 15.3
click at [196, 127] on div "Pour activer le glissement avec le clavier, appuyez sur Alt+Entrée. Une fois ce…" at bounding box center [199, 113] width 398 height 138
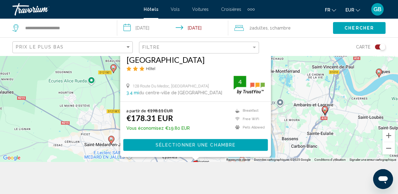
scroll to position [37, 0]
drag, startPoint x: 205, startPoint y: 114, endPoint x: 206, endPoint y: 194, distance: 79.9
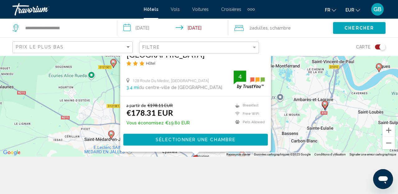
click at [206, 157] on div "Pour activer le glissement avec le clavier, appuyez sur Alt+Entrée. Une fois ce…" at bounding box center [199, 88] width 398 height 138
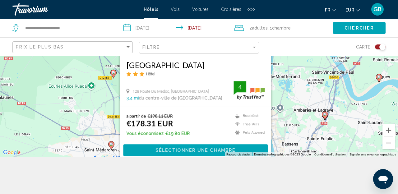
click at [303, 95] on div "Pour activer le glissement avec le clavier, appuyez sur Alt+Entrée. Une fois ce…" at bounding box center [199, 88] width 398 height 138
drag, startPoint x: 282, startPoint y: 96, endPoint x: 284, endPoint y: 134, distance: 38.0
click at [284, 136] on div "Pour activer le glissement avec le clavier, appuyez sur Alt+Entrée. Une fois ce…" at bounding box center [199, 88] width 398 height 138
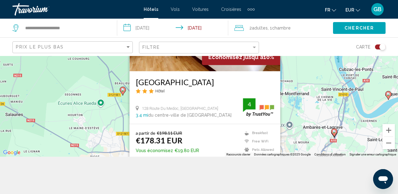
drag, startPoint x: 285, startPoint y: 128, endPoint x: 294, endPoint y: 146, distance: 19.5
click at [294, 146] on div "Pour activer le glissement avec le clavier, appuyez sur Alt+Entrée. Une fois ce…" at bounding box center [199, 88] width 398 height 138
click at [299, 136] on div "Pour activer le glissement avec le clavier, appuyez sur Alt+Entrée. Une fois ce…" at bounding box center [199, 88] width 398 height 138
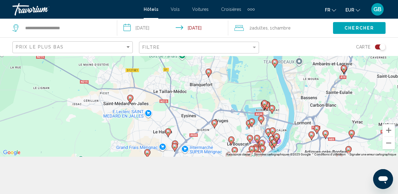
drag, startPoint x: 268, startPoint y: 133, endPoint x: 272, endPoint y: 57, distance: 75.7
click at [272, 57] on div "Pour activer le glissement avec le clavier, appuyez sur Alt+Entrée. Une fois ce…" at bounding box center [199, 88] width 398 height 138
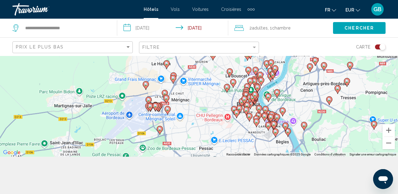
drag, startPoint x: 266, startPoint y: 92, endPoint x: 277, endPoint y: 70, distance: 24.5
click at [277, 58] on div "Pour activer le glissement avec le clavier, appuyez sur Alt+Entrée. Une fois ce…" at bounding box center [199, 88] width 398 height 138
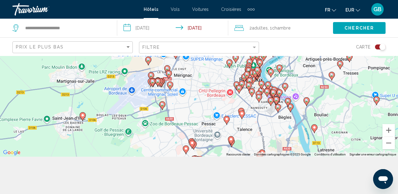
drag, startPoint x: 270, startPoint y: 141, endPoint x: 270, endPoint y: 118, distance: 23.6
click at [270, 118] on div "Pour activer le glissement avec le clavier, appuyez sur Alt+Entrée. Une fois ce…" at bounding box center [199, 88] width 398 height 138
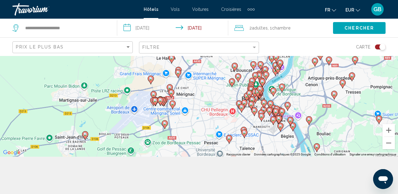
drag, startPoint x: 221, startPoint y: 116, endPoint x: 224, endPoint y: 136, distance: 20.4
click at [224, 136] on div "Pour activer le glissement avec le clavier, appuyez sur Alt+Entrée. Une fois ce…" at bounding box center [199, 88] width 398 height 138
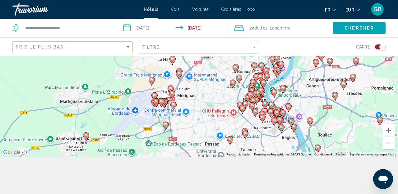
click at [173, 105] on image "Main content" at bounding box center [174, 105] width 4 height 4
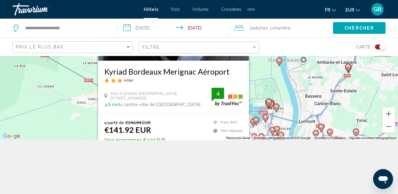
scroll to position [54, 0]
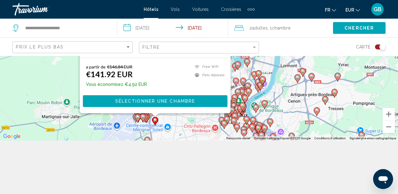
drag, startPoint x: 290, startPoint y: 108, endPoint x: 271, endPoint y: 51, distance: 60.3
click at [271, 51] on div "Pour activer le glissement avec le clavier, appuyez sur Alt+Entrée. Une fois ce…" at bounding box center [199, 71] width 398 height 138
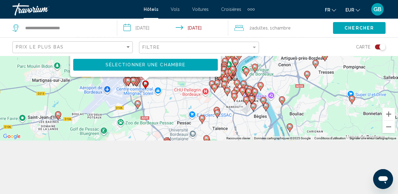
drag, startPoint x: 212, startPoint y: 128, endPoint x: 203, endPoint y: 93, distance: 35.7
click at [202, 91] on div "Pour activer le glissement avec le clavier, appuyez sur Alt+Entrée. Une fois ce…" at bounding box center [199, 71] width 398 height 138
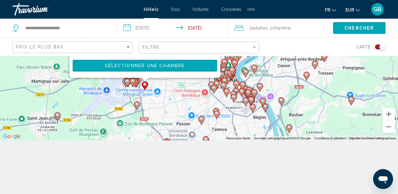
click at [236, 123] on div "Pour activer le glissement avec le clavier, appuyez sur Alt+Entrée. Une fois ce…" at bounding box center [199, 71] width 398 height 138
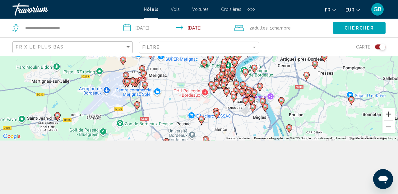
click at [390, 114] on button "Zoom avant" at bounding box center [389, 114] width 12 height 12
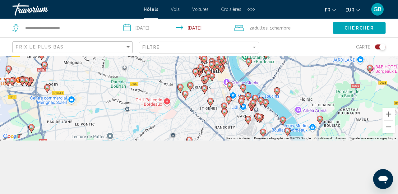
drag, startPoint x: 277, startPoint y: 97, endPoint x: 235, endPoint y: 81, distance: 45.1
click at [235, 81] on div "Pour activer le glissement avec le clavier, appuyez sur Alt+Entrée. Une fois ce…" at bounding box center [199, 71] width 398 height 138
click at [391, 114] on button "Zoom avant" at bounding box center [389, 114] width 12 height 12
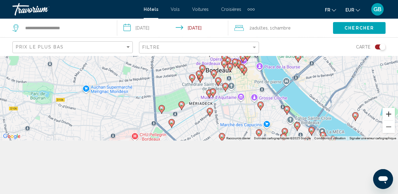
click at [391, 114] on button "Zoom avant" at bounding box center [389, 114] width 12 height 12
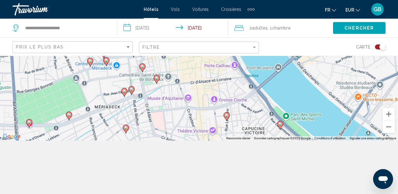
drag, startPoint x: 308, startPoint y: 112, endPoint x: 213, endPoint y: 83, distance: 99.5
click at [213, 83] on div "Pour activer le glissement avec le clavier, appuyez sur Alt+Entrée. Une fois ce…" at bounding box center [199, 71] width 398 height 138
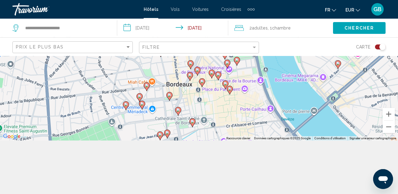
drag, startPoint x: 243, startPoint y: 105, endPoint x: 279, endPoint y: 149, distance: 56.8
click at [279, 141] on div "Pour activer le glissement avec le clavier, appuyez sur Alt+Entrée. Une fois ce…" at bounding box center [199, 71] width 398 height 138
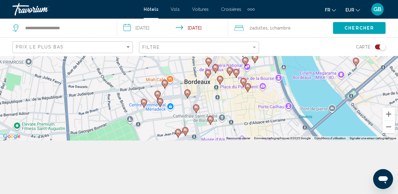
drag, startPoint x: 259, startPoint y: 102, endPoint x: 278, endPoint y: 98, distance: 19.5
click at [278, 98] on div "Pour activer le glissement avec le clavier, appuyez sur Alt+Entrée. Une fois ce…" at bounding box center [199, 71] width 398 height 138
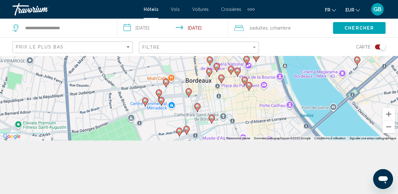
click at [211, 121] on icon "Main content" at bounding box center [212, 119] width 6 height 8
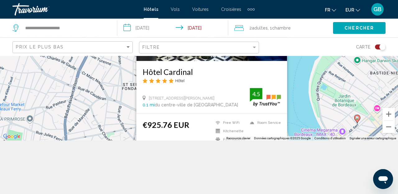
click at [299, 131] on div "Pour activer le glissement avec le clavier, appuyez sur Alt+Entrée. Une fois ce…" at bounding box center [199, 71] width 398 height 138
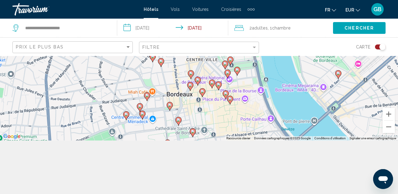
drag, startPoint x: 225, startPoint y: 105, endPoint x: 216, endPoint y: 83, distance: 22.8
click at [216, 83] on g "Main content" at bounding box center [219, 85] width 6 height 9
click at [201, 90] on icon "Main content" at bounding box center [203, 93] width 6 height 8
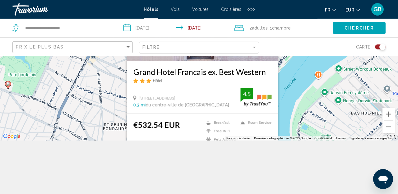
click at [293, 116] on div "Pour activer le glissement avec le clavier, appuyez sur Alt+Entrée. Une fois ce…" at bounding box center [199, 71] width 398 height 138
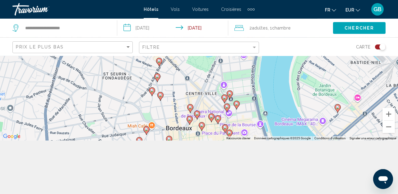
drag, startPoint x: 190, startPoint y: 119, endPoint x: 189, endPoint y: 73, distance: 45.7
click at [189, 73] on div "Pour activer le glissement avec le clavier, appuyez sur Alt+Entrée. Une fois ce…" at bounding box center [199, 71] width 398 height 138
click at [163, 96] on icon "Main content" at bounding box center [161, 96] width 6 height 8
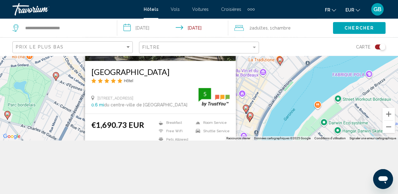
click at [254, 123] on div "Pour activer le glissement avec le clavier, appuyez sur Alt+Entrée. Une fois ce…" at bounding box center [199, 71] width 398 height 138
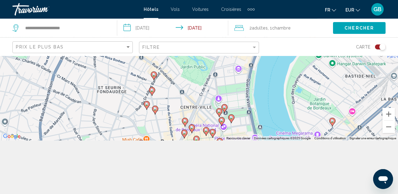
drag, startPoint x: 188, startPoint y: 128, endPoint x: 183, endPoint y: 54, distance: 73.6
click at [183, 54] on div "Pour activer le glissement avec le clavier, appuyez sur Alt+Entrée. Une fois ce…" at bounding box center [199, 71] width 398 height 138
click at [151, 93] on gmp-advanced-marker "Main content" at bounding box center [152, 91] width 6 height 9
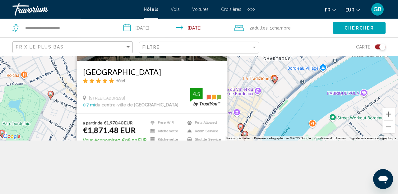
click at [247, 119] on div "Pour activer le glissement avec le clavier, appuyez sur Alt+Entrée. Une fois ce…" at bounding box center [199, 71] width 398 height 138
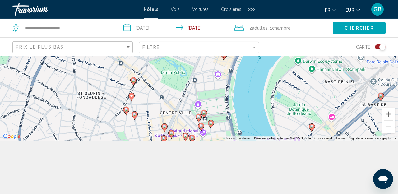
drag, startPoint x: 212, startPoint y: 109, endPoint x: 190, endPoint y: 13, distance: 98.2
click at [190, 11] on div "Pour activer le glissement avec le clavier, appuyez sur Alt+Entrée. Une fois ce…" at bounding box center [199, 71] width 398 height 138
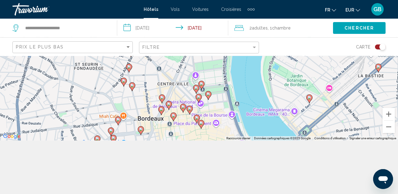
click at [202, 86] on icon "Main content" at bounding box center [202, 85] width 6 height 8
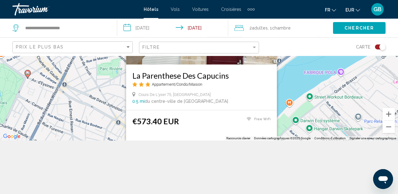
click at [114, 135] on div "Pour activer le glissement avec le clavier, appuyez sur Alt+Entrée. Une fois ce…" at bounding box center [199, 71] width 398 height 138
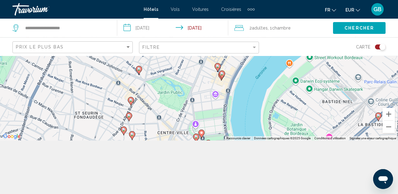
drag, startPoint x: 189, startPoint y: 93, endPoint x: 182, endPoint y: 56, distance: 37.3
click at [182, 56] on div "Pour activer le glissement avec le clavier, appuyez sur Alt+Entrée. Une fois ce…" at bounding box center [199, 71] width 398 height 138
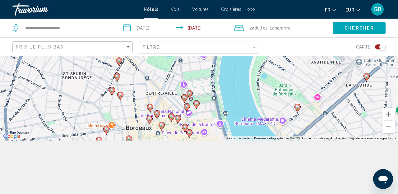
click at [186, 100] on icon "Main content" at bounding box center [184, 98] width 6 height 9
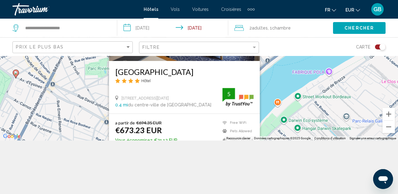
click at [100, 118] on div "Pour activer le glissement avec le clavier, appuyez sur Alt+Entrée. Une fois ce…" at bounding box center [199, 71] width 398 height 138
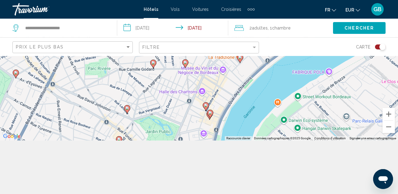
click at [205, 108] on icon "Main content" at bounding box center [206, 107] width 6 height 8
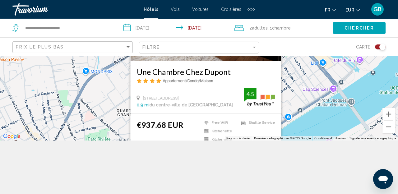
click at [109, 119] on div "Pour activer le glissement avec le clavier, appuyez sur Alt+Entrée. Une fois ce…" at bounding box center [199, 71] width 398 height 138
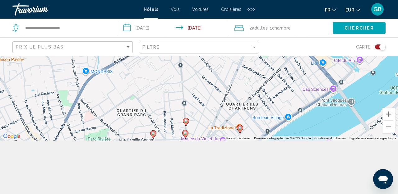
click at [186, 122] on image "Main content" at bounding box center [186, 121] width 4 height 4
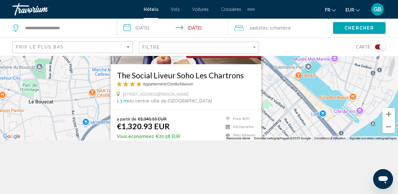
click at [102, 123] on div "Pour activer le glissement avec le clavier, appuyez sur Alt+Entrée. Une fois ce…" at bounding box center [199, 71] width 398 height 138
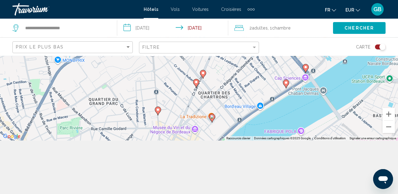
drag, startPoint x: 213, startPoint y: 117, endPoint x: 184, endPoint y: 58, distance: 66.2
click at [184, 58] on div "Pour activer le glissement avec le clavier, appuyez sur Alt+Entrée. Une fois ce…" at bounding box center [199, 71] width 398 height 138
click at [212, 121] on gmp-advanced-marker "Main content" at bounding box center [212, 117] width 6 height 9
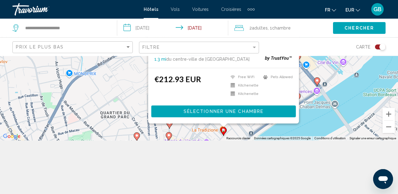
drag, startPoint x: 135, startPoint y: 105, endPoint x: 151, endPoint y: 60, distance: 47.9
click at [149, 60] on div "Pour activer le glissement avec le clavier, appuyez sur Alt+Entrée. Une fois ce…" at bounding box center [199, 71] width 398 height 138
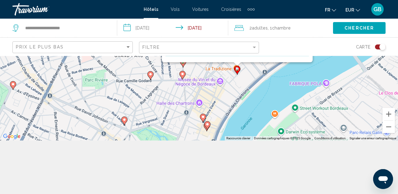
drag, startPoint x: 150, startPoint y: 117, endPoint x: 156, endPoint y: 67, distance: 50.8
click at [153, 54] on div "Pour activer le glissement avec le clavier, appuyez sur Alt+Entrée. Une fois ce…" at bounding box center [199, 71] width 398 height 138
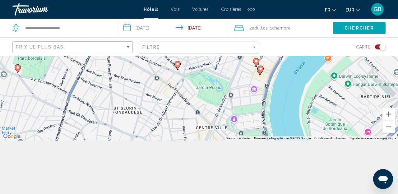
drag, startPoint x: 168, startPoint y: 121, endPoint x: 218, endPoint y: 57, distance: 81.6
click at [218, 57] on div "Pour activer le glissement avec le clavier, appuyez sur Alt+Entrée. Une fois ce…" at bounding box center [199, 71] width 398 height 138
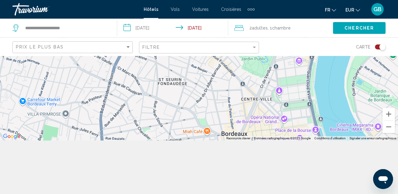
drag, startPoint x: 202, startPoint y: 124, endPoint x: 230, endPoint y: 109, distance: 32.4
click at [230, 109] on div "Pour activer le glissement avec le clavier, appuyez sur Alt+Entrée. Une fois ce…" at bounding box center [199, 71] width 398 height 138
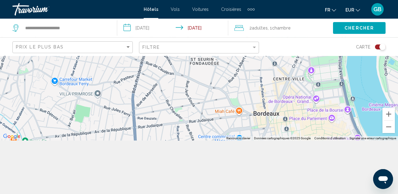
drag, startPoint x: 249, startPoint y: 77, endPoint x: 269, endPoint y: 70, distance: 21.4
click at [269, 70] on div "Pour activer le glissement avec le clavier, appuyez sur Alt+Entrée. Une fois ce…" at bounding box center [199, 71] width 398 height 138
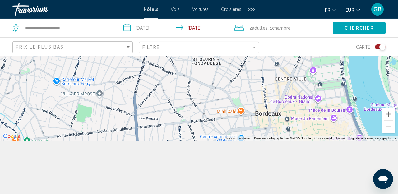
click at [388, 131] on button "Zoom arrière" at bounding box center [389, 127] width 12 height 12
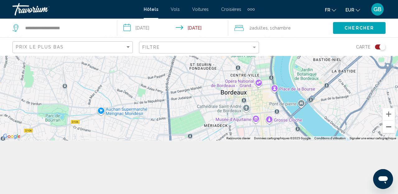
click at [388, 131] on button "Zoom arrière" at bounding box center [389, 127] width 12 height 12
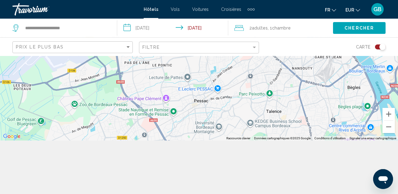
drag, startPoint x: 167, startPoint y: 110, endPoint x: 242, endPoint y: 42, distance: 101.1
click at [241, 39] on div "Pour activer le glissement avec le clavier, appuyez sur Alt+Entrée. Une fois ce…" at bounding box center [199, 71] width 398 height 138
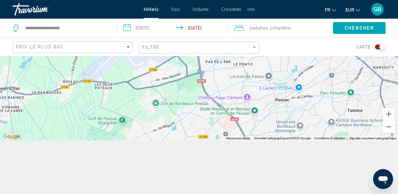
drag, startPoint x: 169, startPoint y: 102, endPoint x: 245, endPoint y: 96, distance: 76.7
click at [245, 96] on div "Pour activer le glissement avec le clavier, appuyez sur Alt+Entrée. Une fois ce…" at bounding box center [199, 71] width 398 height 138
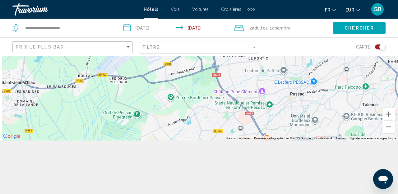
drag, startPoint x: 273, startPoint y: 88, endPoint x: 309, endPoint y: 75, distance: 37.7
click at [309, 75] on div "Pour activer le glissement avec le clavier, appuyez sur Alt+Entrée. Une fois ce…" at bounding box center [199, 71] width 398 height 138
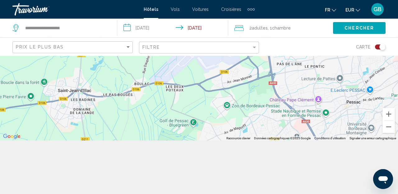
drag, startPoint x: 229, startPoint y: 118, endPoint x: 191, endPoint y: 147, distance: 47.9
click at [191, 141] on div "Pour activer le glissement avec le clavier, appuyez sur Alt+Entrée. Une fois ce…" at bounding box center [199, 71] width 398 height 138
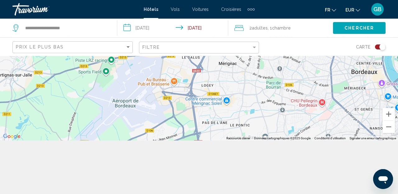
drag, startPoint x: 247, startPoint y: 110, endPoint x: 199, endPoint y: 160, distance: 68.9
click at [199, 141] on div "Pour activer le glissement avec le clavier, appuyez sur Alt+Entrée. Une fois ce…" at bounding box center [199, 71] width 398 height 138
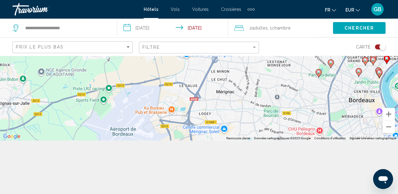
drag, startPoint x: 241, startPoint y: 89, endPoint x: 240, endPoint y: 116, distance: 27.4
click at [240, 116] on div "Pour activer le glissement avec le clavier, appuyez sur Alt+Entrée. Une fois ce…" at bounding box center [199, 71] width 398 height 138
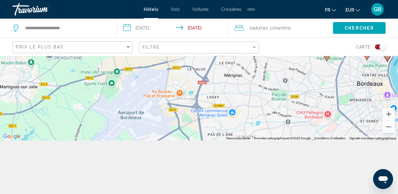
drag, startPoint x: 228, startPoint y: 102, endPoint x: 238, endPoint y: 85, distance: 20.2
click at [238, 85] on div "Pour activer le glissement avec le clavier, appuyez sur Alt+Entrée. Une fois ce…" at bounding box center [199, 71] width 398 height 138
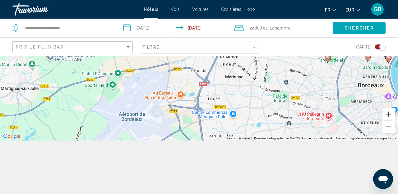
click at [391, 112] on button "Zoom avant" at bounding box center [389, 114] width 12 height 12
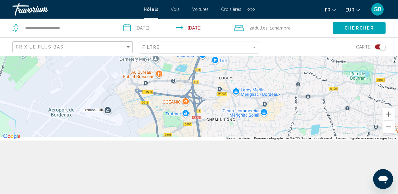
drag, startPoint x: 249, startPoint y: 121, endPoint x: 246, endPoint y: 72, distance: 49.9
click at [246, 72] on div "Pour activer le glissement avec le clavier, appuyez sur Alt+Entrée. Une fois ce…" at bounding box center [199, 71] width 398 height 138
click at [386, 125] on button "Zoom arrière" at bounding box center [389, 127] width 12 height 12
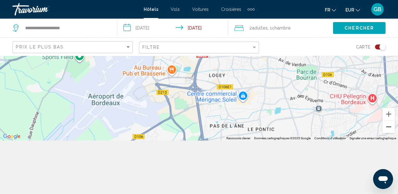
click at [386, 125] on button "Zoom arrière" at bounding box center [389, 127] width 12 height 12
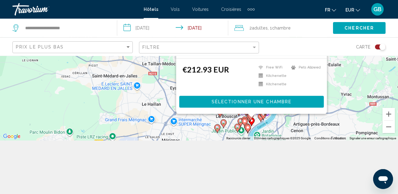
click at [185, 127] on div "Pour activer le glissement avec le clavier, appuyez sur Alt+Entrée. Une fois ce…" at bounding box center [199, 71] width 398 height 138
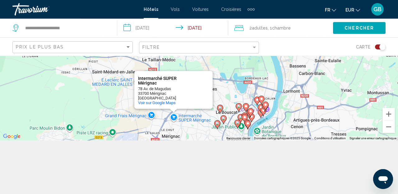
click at [201, 133] on div "Pour activer le glissement avec le clavier, appuyez sur Alt+Entrée. Une fois ce…" at bounding box center [199, 71] width 398 height 138
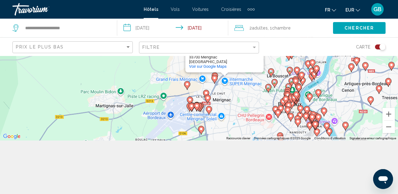
drag, startPoint x: 194, startPoint y: 128, endPoint x: 243, endPoint y: 95, distance: 58.8
click at [243, 95] on div "Pour activer le glissement avec le clavier, appuyez sur Alt+Entrée. Une fois ce…" at bounding box center [199, 71] width 398 height 138
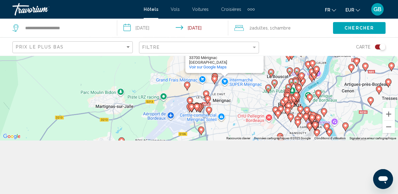
click at [209, 112] on icon "Main content" at bounding box center [209, 111] width 6 height 8
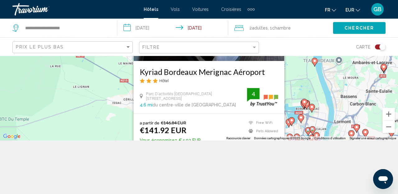
click at [293, 99] on div "Pour activer le glissement avec le clavier, appuyez sur Alt+Entrée. Une fois ce…" at bounding box center [199, 71] width 398 height 138
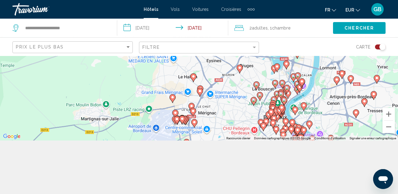
drag, startPoint x: 222, startPoint y: 118, endPoint x: 206, endPoint y: 62, distance: 58.1
click at [206, 62] on div "Pour activer le glissement avec le clavier, appuyez sur Alt+Entrée. Une fois ce…" at bounding box center [199, 71] width 398 height 138
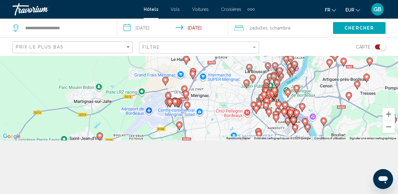
drag, startPoint x: 225, startPoint y: 116, endPoint x: 217, endPoint y: 98, distance: 19.9
click at [217, 98] on div "Pour activer le glissement avec le clavier, appuyez sur Alt+Entrée. Une fois ce…" at bounding box center [199, 71] width 398 height 138
click at [188, 105] on image "Main content" at bounding box center [187, 105] width 4 height 4
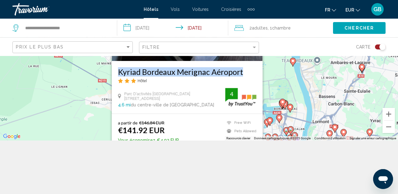
drag, startPoint x: 196, startPoint y: 102, endPoint x: 195, endPoint y: 75, distance: 27.4
click at [195, 67] on div "Kyriad Bordeaux Merignac Aéroport Hôtel Parc D'activités [GEOGRAPHIC_DATA], Mer…" at bounding box center [187, 87] width 151 height 53
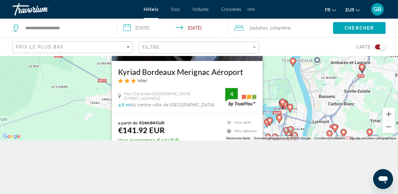
click at [197, 126] on div "a partir de €146.84 EUR €141.92 EUR Vous économisez €4.92 EUR Free WiFi Pets Al…" at bounding box center [187, 132] width 138 height 25
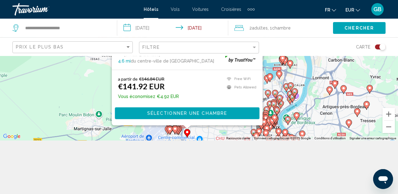
drag, startPoint x: 271, startPoint y: 105, endPoint x: 268, endPoint y: 68, distance: 36.8
click at [271, 59] on div "Pour activer le glissement avec le clavier, appuyez sur Alt+Entrée. Une fois ce…" at bounding box center [199, 71] width 398 height 138
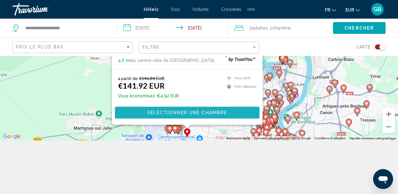
click at [227, 116] on button "Sélectionner une chambre" at bounding box center [187, 113] width 145 height 12
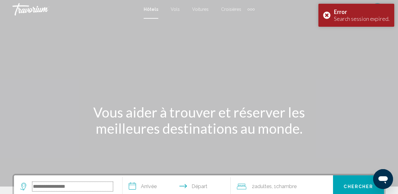
click at [69, 185] on input "Search widget" at bounding box center [72, 186] width 81 height 9
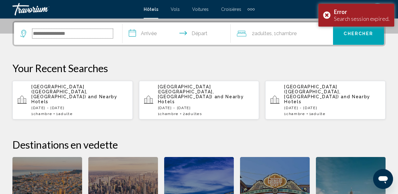
scroll to position [154, 0]
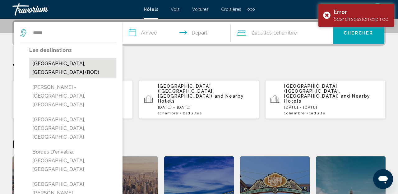
click at [81, 62] on button "[GEOGRAPHIC_DATA], [GEOGRAPHIC_DATA] (BOD)" at bounding box center [72, 68] width 87 height 21
type input "**********"
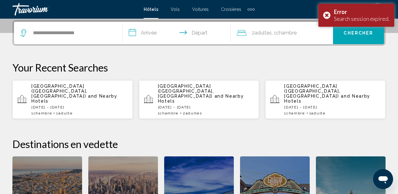
click at [150, 31] on input "**********" at bounding box center [178, 34] width 111 height 24
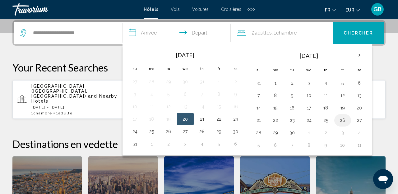
click at [343, 120] on button "26" at bounding box center [343, 120] width 10 height 9
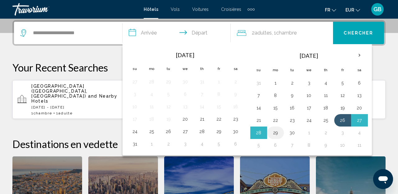
click at [274, 132] on button "29" at bounding box center [276, 132] width 10 height 9
type input "**********"
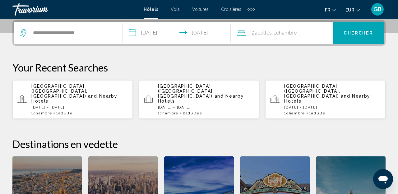
click at [266, 32] on span "Adultes" at bounding box center [263, 33] width 17 height 6
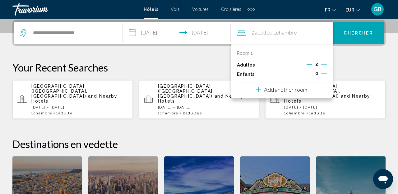
click at [310, 63] on icon "Decrement adults" at bounding box center [310, 65] width 6 height 6
click at [362, 24] on button "Chercher" at bounding box center [358, 33] width 51 height 22
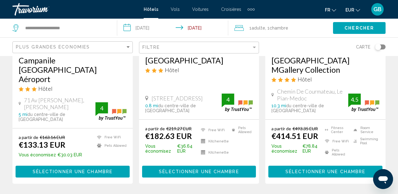
scroll to position [387, 0]
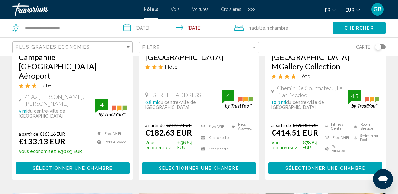
click at [228, 166] on span "Sélectionner une chambre" at bounding box center [199, 168] width 80 height 5
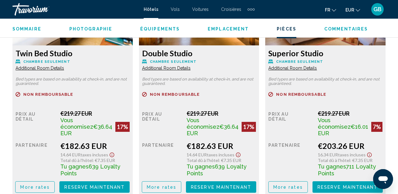
scroll to position [1023, 0]
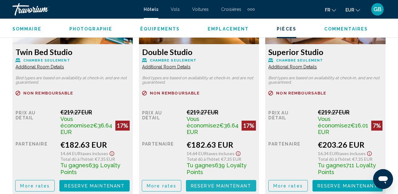
click at [207, 184] on span "Reserve maintenant" at bounding box center [221, 186] width 60 height 5
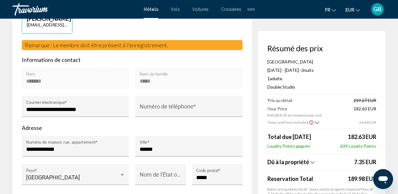
scroll to position [211, 0]
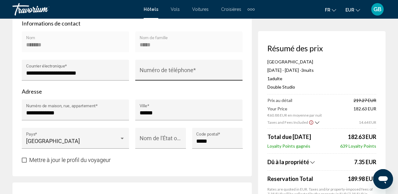
click at [189, 74] on div "Numéro de téléphone *" at bounding box center [188, 70] width 107 height 21
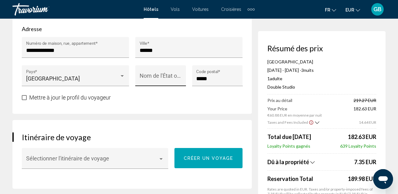
scroll to position [273, 0]
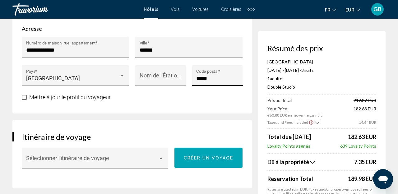
type input "**********"
click at [215, 81] on input "*****" at bounding box center [217, 78] width 42 height 6
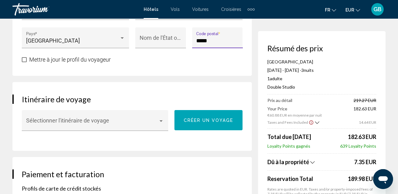
scroll to position [310, 0]
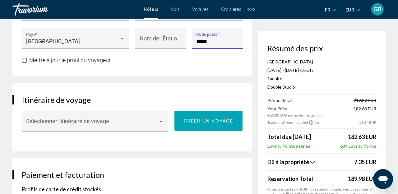
type input "*****"
click at [106, 63] on span "Mettre à jour le profil du voyageur" at bounding box center [69, 60] width 81 height 7
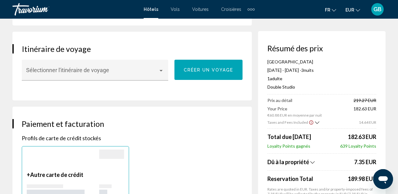
scroll to position [361, 0]
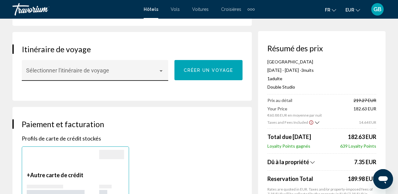
click at [165, 81] on div "Sélectionner l'itinéraire de voyage" at bounding box center [95, 70] width 147 height 21
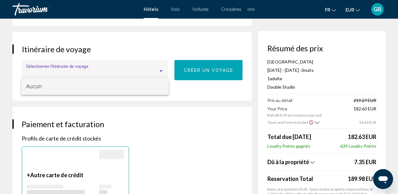
click at [181, 51] on div at bounding box center [199, 97] width 398 height 194
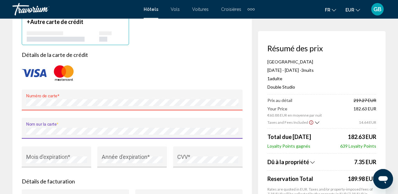
scroll to position [513, 0]
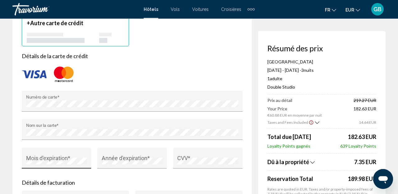
click at [53, 169] on div "Mois d'expiration *" at bounding box center [56, 160] width 61 height 17
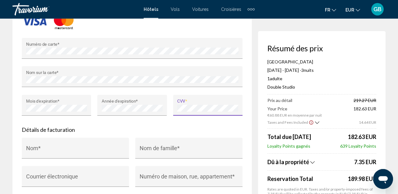
scroll to position [598, 0]
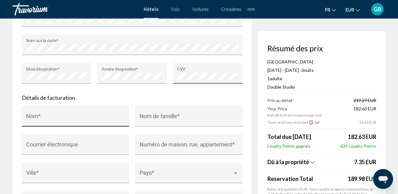
click at [74, 122] on input "Nom *" at bounding box center [75, 119] width 99 height 6
type input "*"
type input "*****"
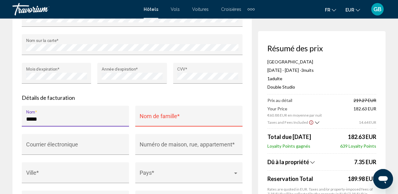
drag, startPoint x: 49, startPoint y: 133, endPoint x: 0, endPoint y: 124, distance: 49.2
click at [26, 122] on input "*****" at bounding box center [75, 119] width 99 height 6
type input "*******"
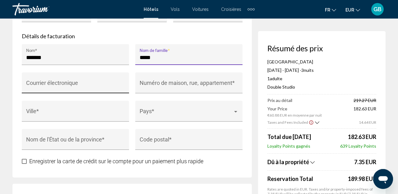
scroll to position [662, 0]
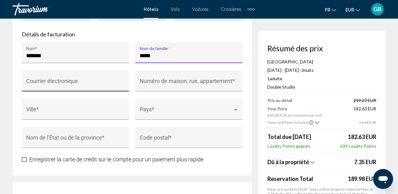
type input "*****"
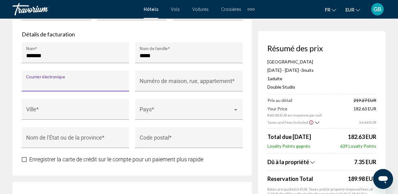
click at [101, 87] on input "Courrier électronique" at bounding box center [75, 84] width 99 height 6
type input "**********"
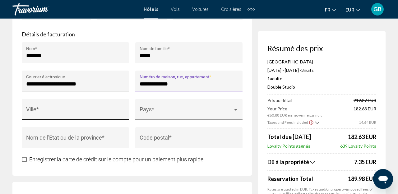
type input "**********"
click at [51, 120] on div "Ville *" at bounding box center [75, 111] width 99 height 16
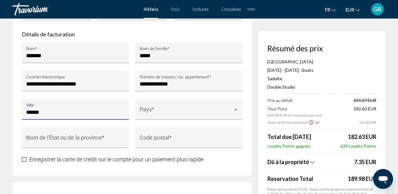
type input "******"
click at [161, 115] on span "Main content" at bounding box center [186, 112] width 93 height 6
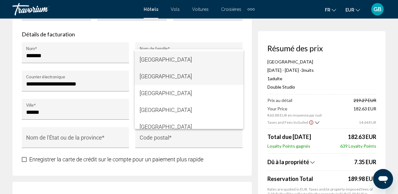
scroll to position [1233, 0]
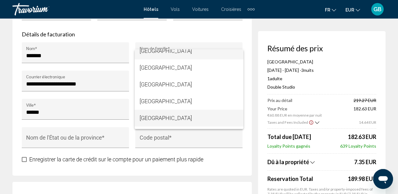
click at [169, 117] on span "[GEOGRAPHIC_DATA]" at bounding box center [189, 118] width 99 height 17
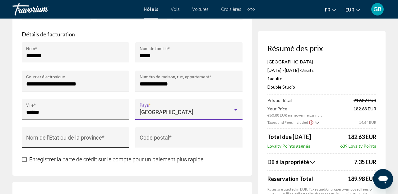
click at [97, 144] on input "Nom de l'État ou de la province *" at bounding box center [75, 140] width 99 height 6
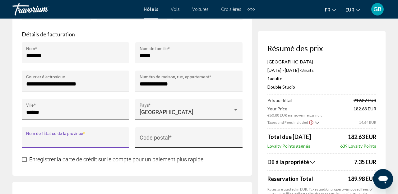
click at [164, 144] on input "Code postal *" at bounding box center [189, 140] width 99 height 6
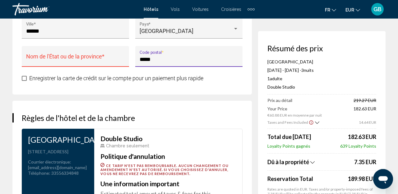
scroll to position [744, 0]
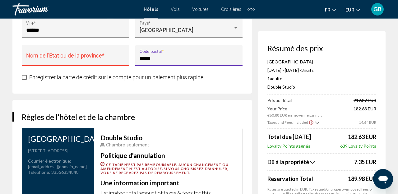
type input "*****"
click at [99, 62] on input "Nom de l'État ou de la province *" at bounding box center [75, 58] width 99 height 6
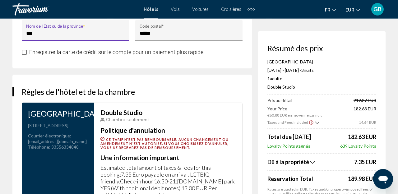
scroll to position [770, 0]
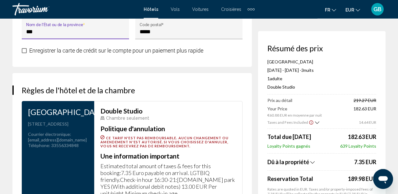
type input "***"
click at [145, 54] on span "Enregistrer la carte de crédit sur le compte pour un paiement plus rapide" at bounding box center [116, 50] width 174 height 7
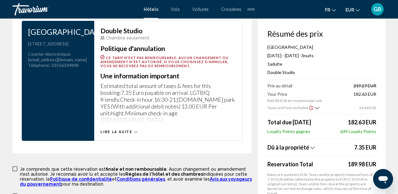
scroll to position [912, 0]
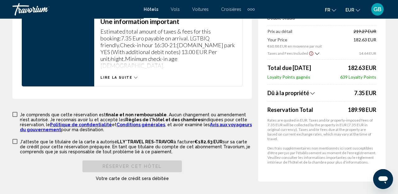
click at [15, 117] on span "Main content" at bounding box center [14, 114] width 5 height 5
click at [17, 142] on span "Main content" at bounding box center [14, 141] width 5 height 5
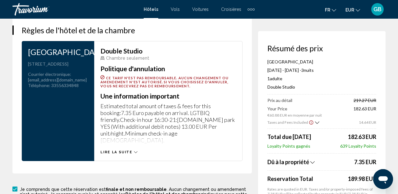
scroll to position [830, 0]
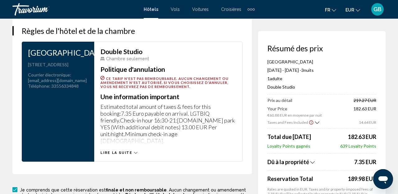
click at [316, 123] on icon "Show Taxes and Fees breakdown" at bounding box center [317, 122] width 4 height 5
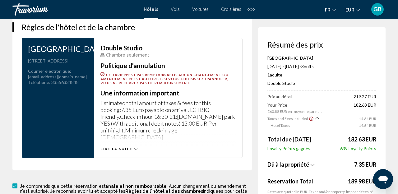
scroll to position [912, 0]
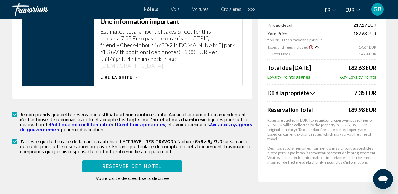
click at [165, 167] on button "Réserver cet hôtel" at bounding box center [132, 167] width 100 height 12
type input "***"
click at [159, 168] on span "Réserver cet hôtel" at bounding box center [132, 166] width 59 height 5
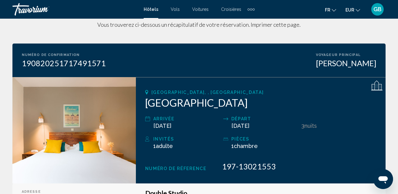
scroll to position [42, 0]
